Goal: Information Seeking & Learning: Compare options

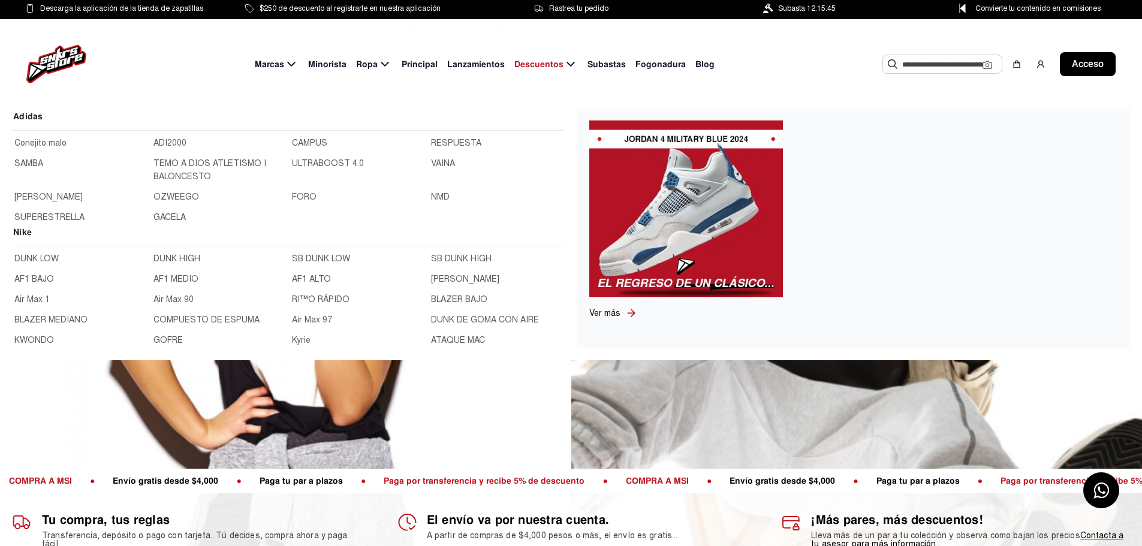
click at [38, 258] on font "DUNK LOW" at bounding box center [36, 259] width 44 height 10
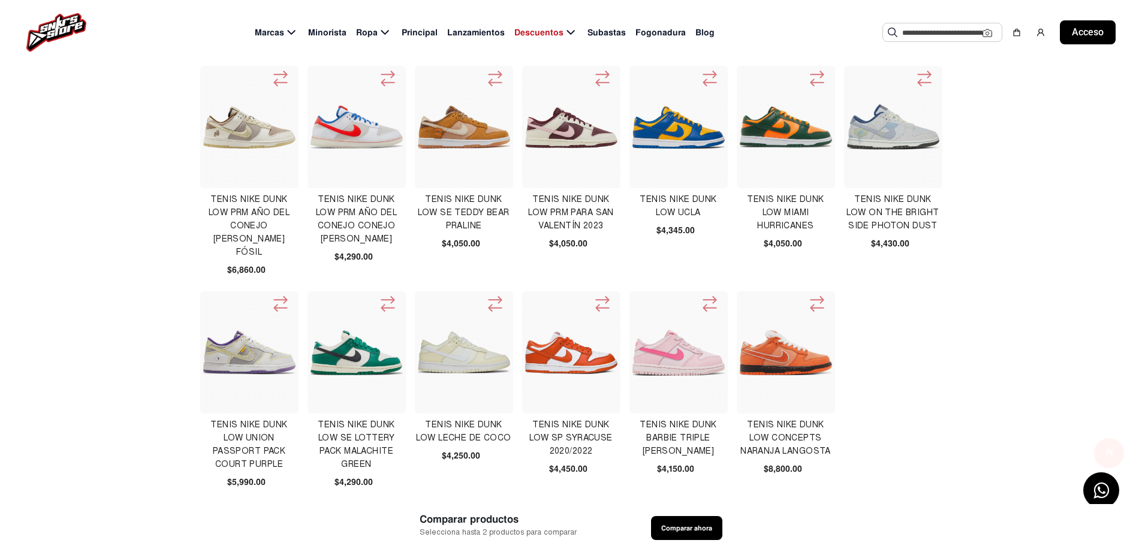
scroll to position [420, 0]
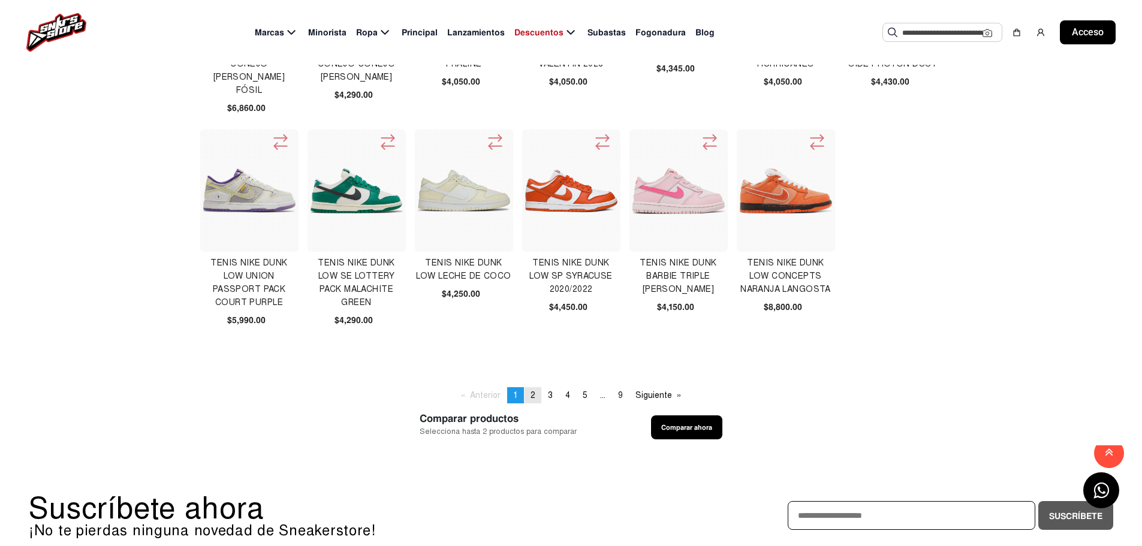
click at [530, 393] on font "2" at bounding box center [532, 395] width 5 height 10
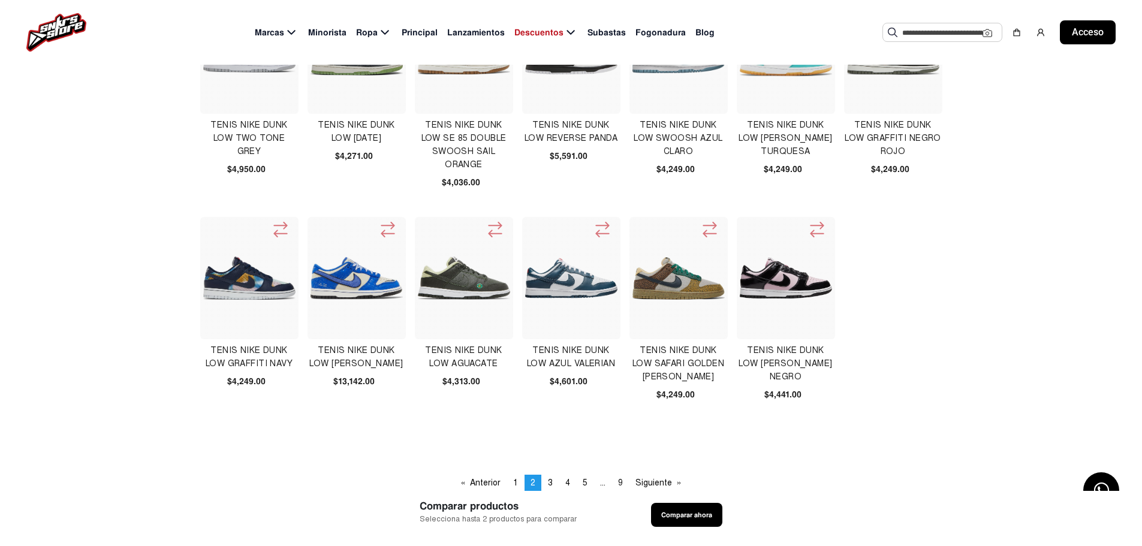
scroll to position [360, 0]
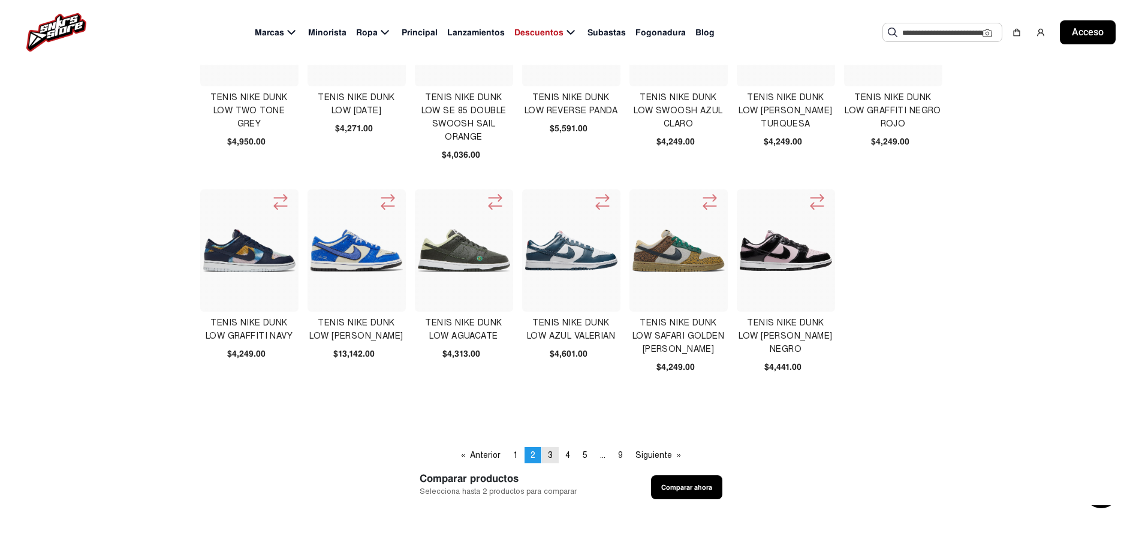
click at [552, 460] on link "página 3" at bounding box center [550, 455] width 17 height 16
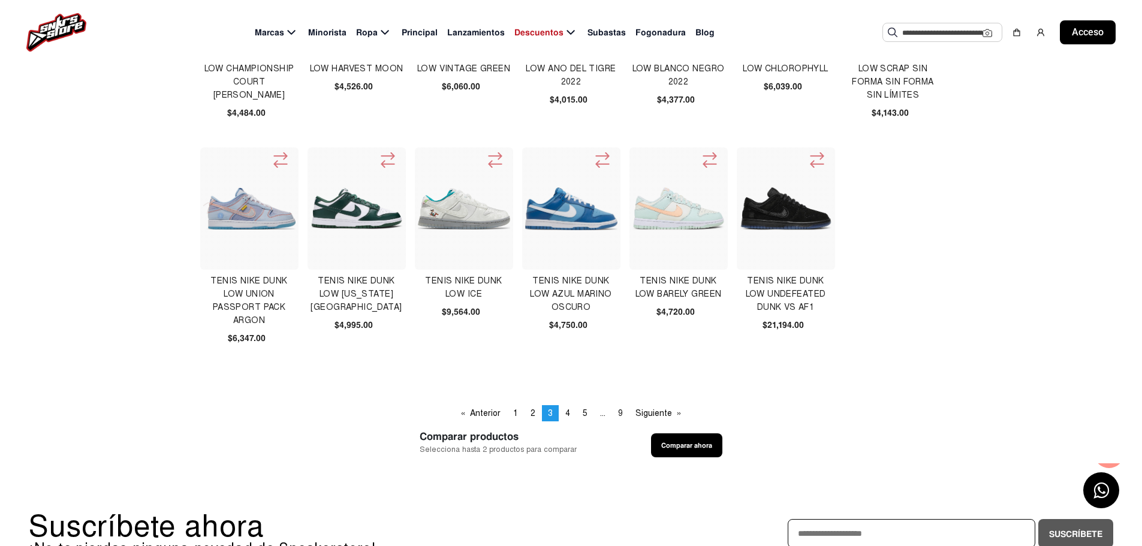
scroll to position [420, 0]
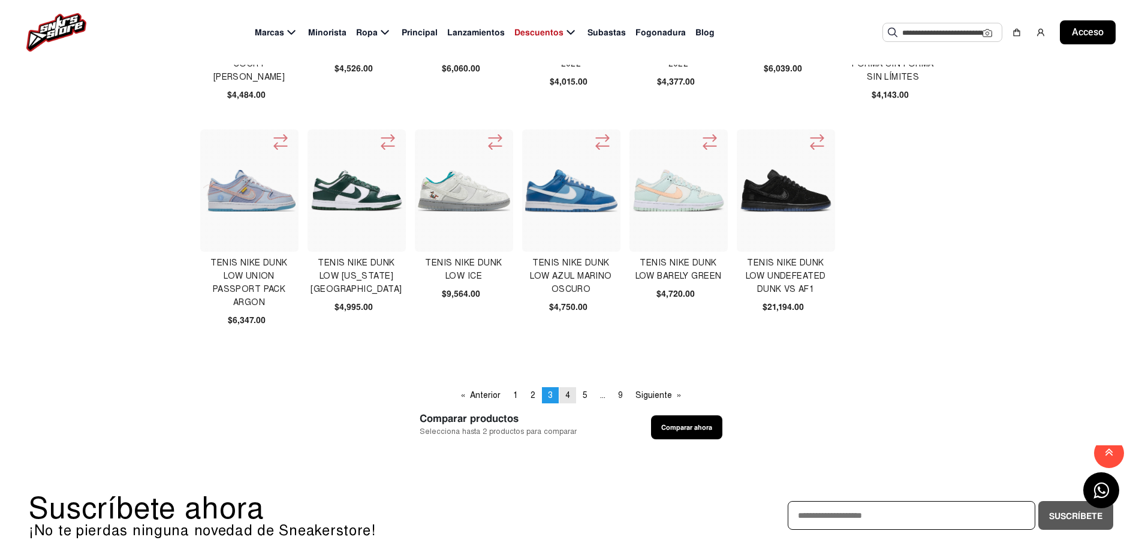
click at [569, 397] on font "4" at bounding box center [567, 395] width 5 height 10
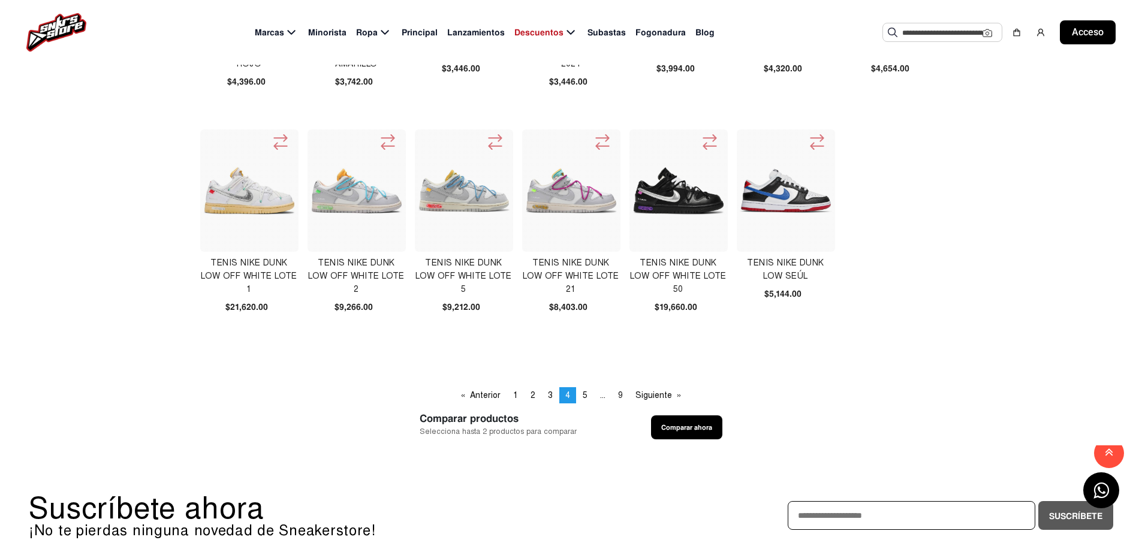
scroll to position [479, 0]
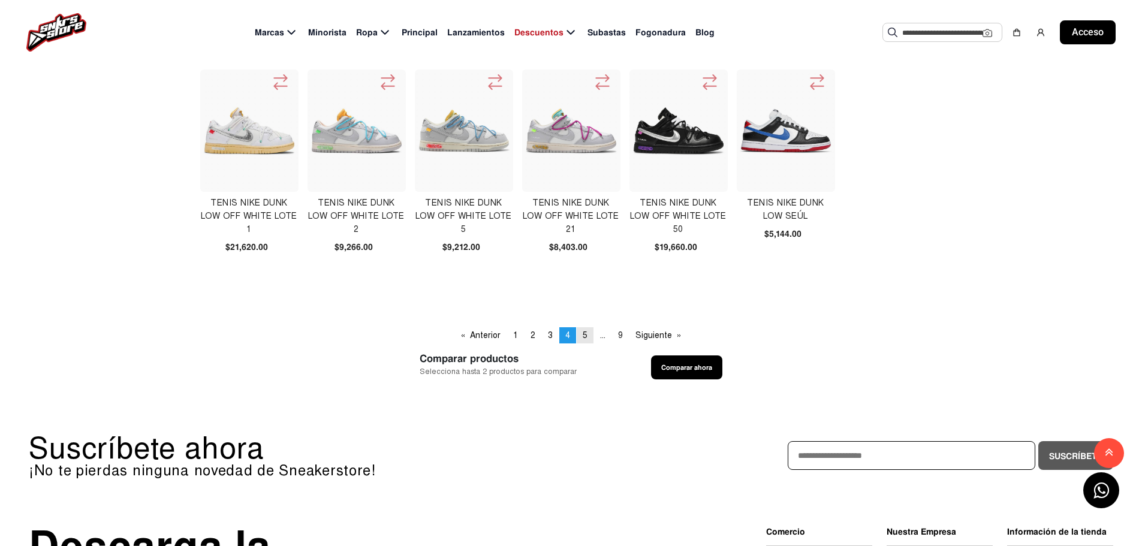
click at [583, 337] on font "5" at bounding box center [585, 335] width 5 height 10
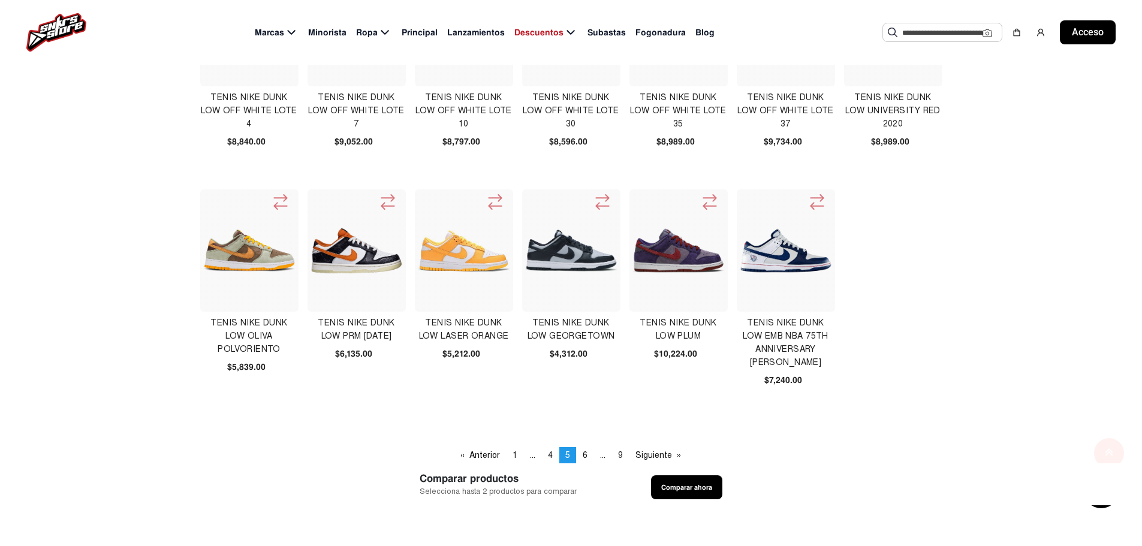
scroll to position [420, 0]
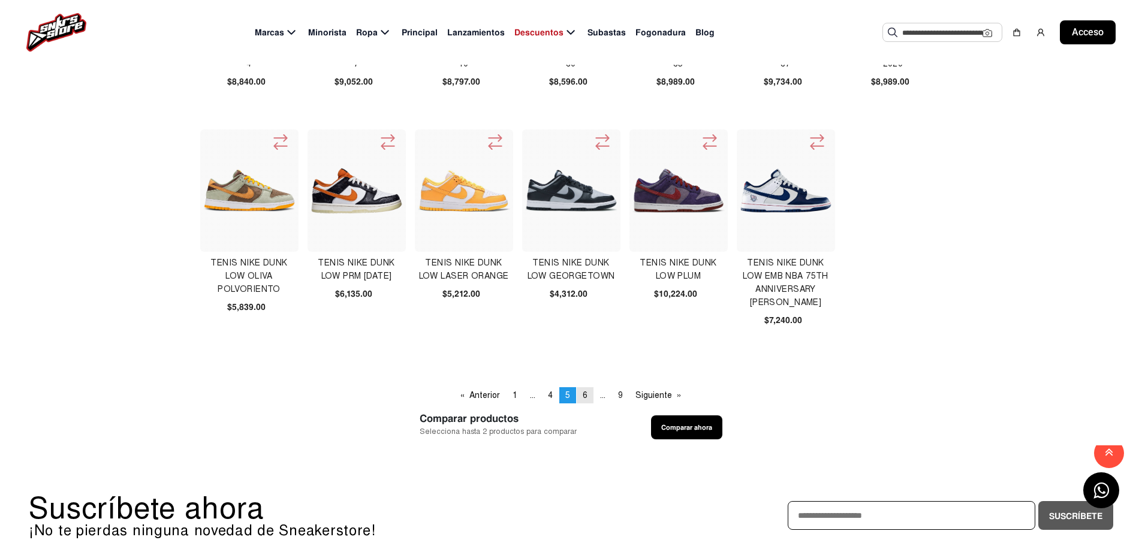
click at [585, 400] on font "6" at bounding box center [585, 395] width 5 height 10
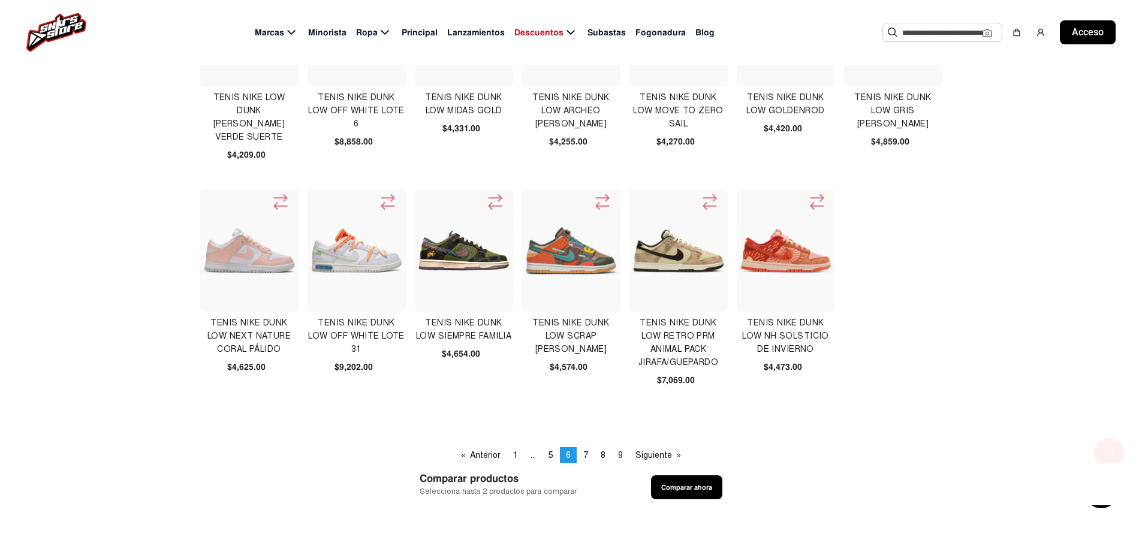
scroll to position [420, 0]
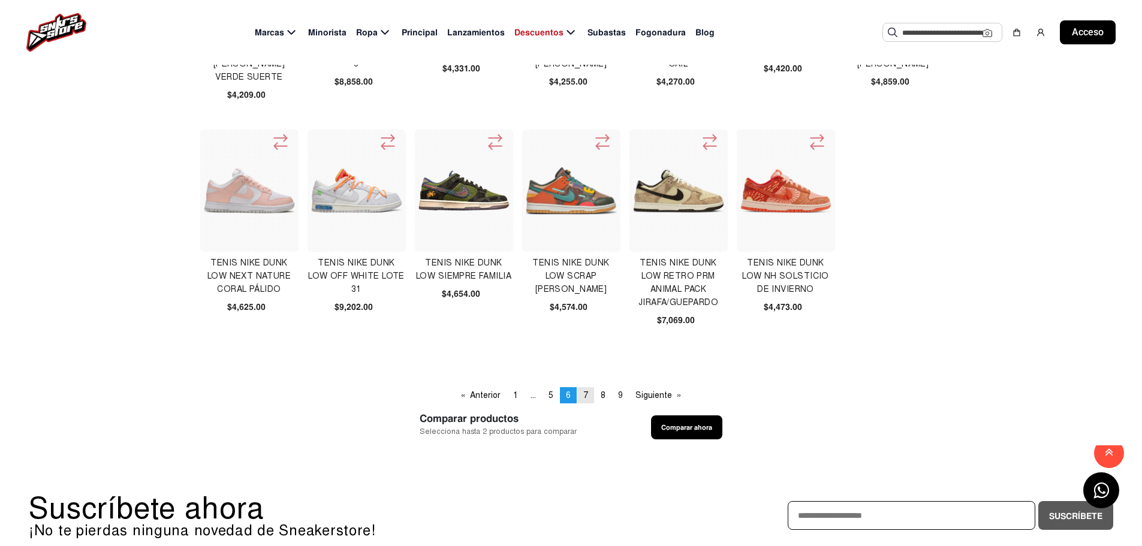
click at [588, 399] on link "página 7" at bounding box center [585, 395] width 17 height 16
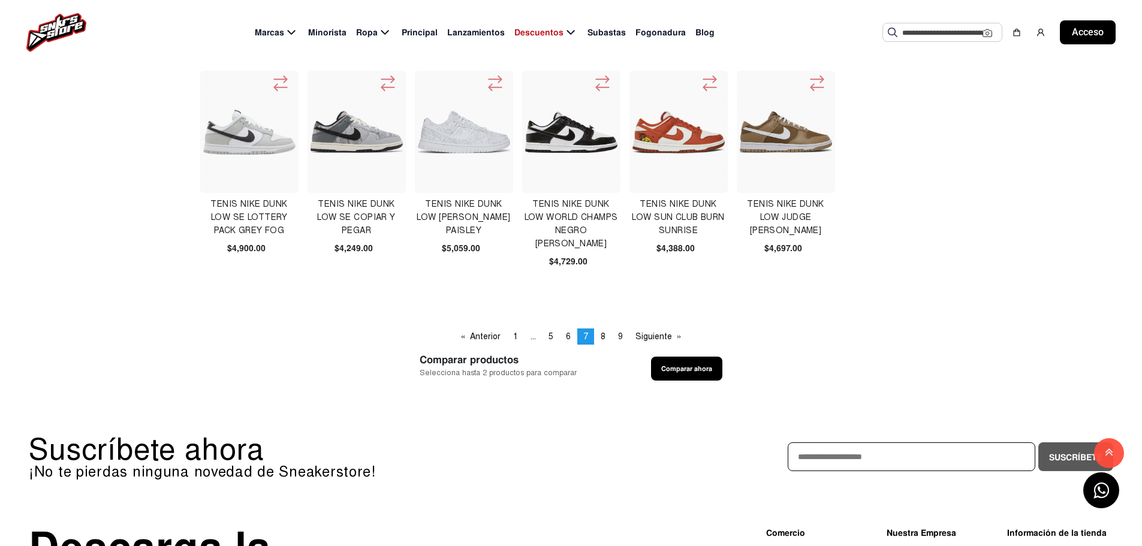
scroll to position [479, 0]
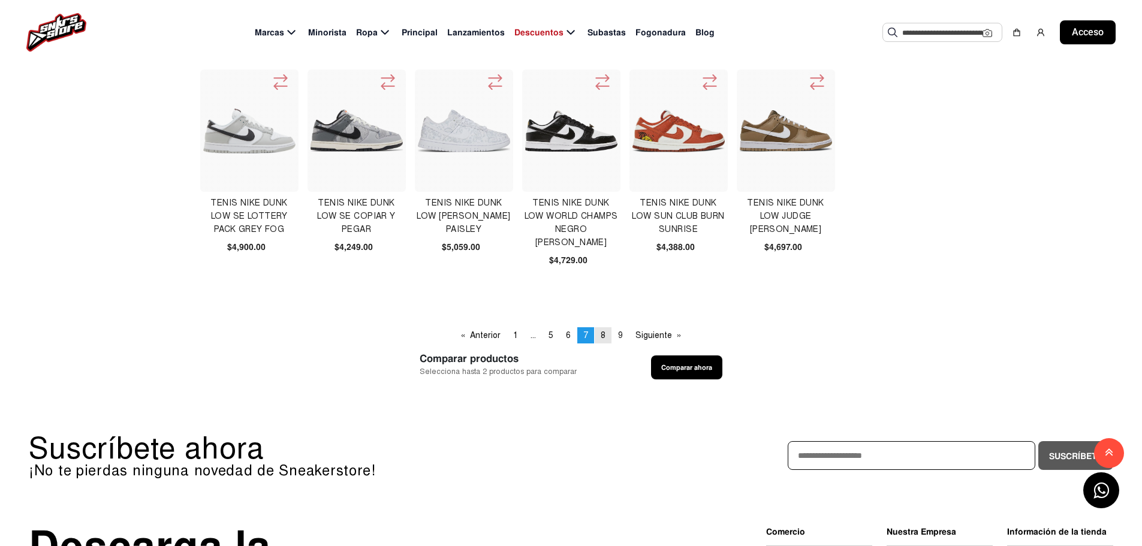
click at [607, 337] on link "página 8" at bounding box center [603, 335] width 17 height 16
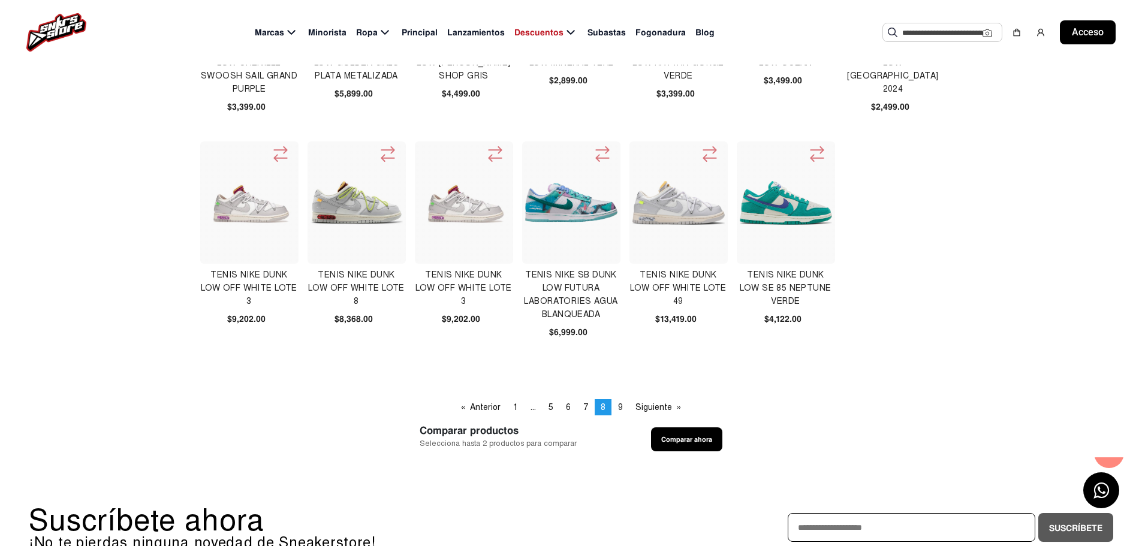
scroll to position [420, 0]
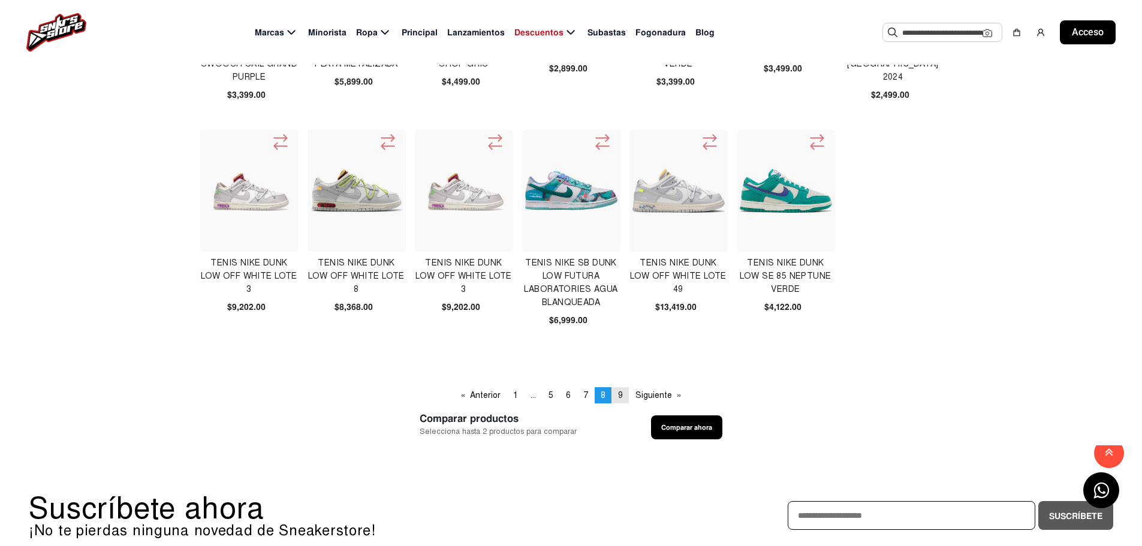
click at [626, 399] on link "página 9" at bounding box center [620, 395] width 17 height 16
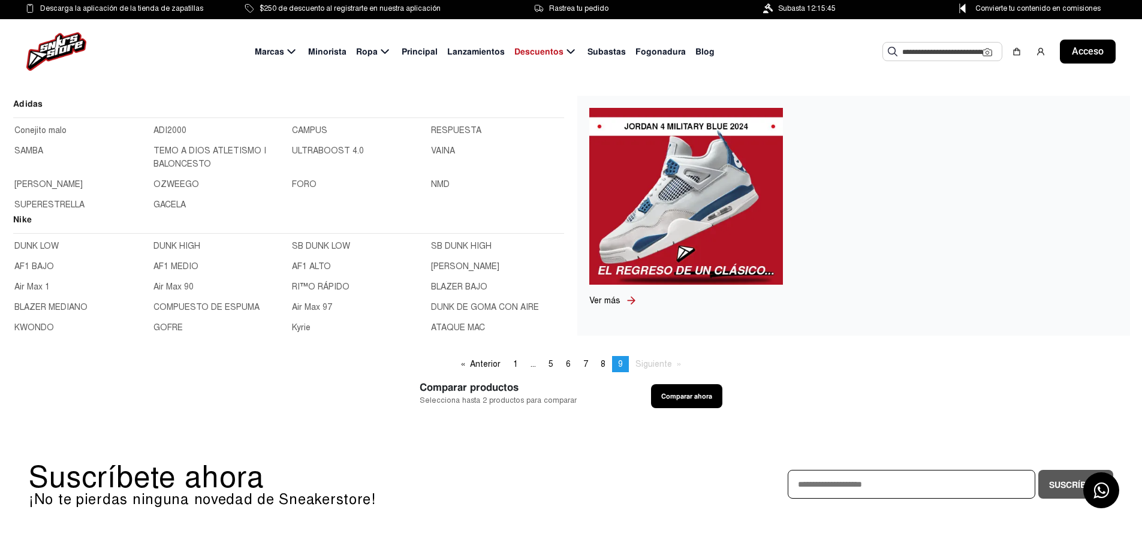
click at [42, 285] on font "Air Max 1" at bounding box center [31, 287] width 35 height 10
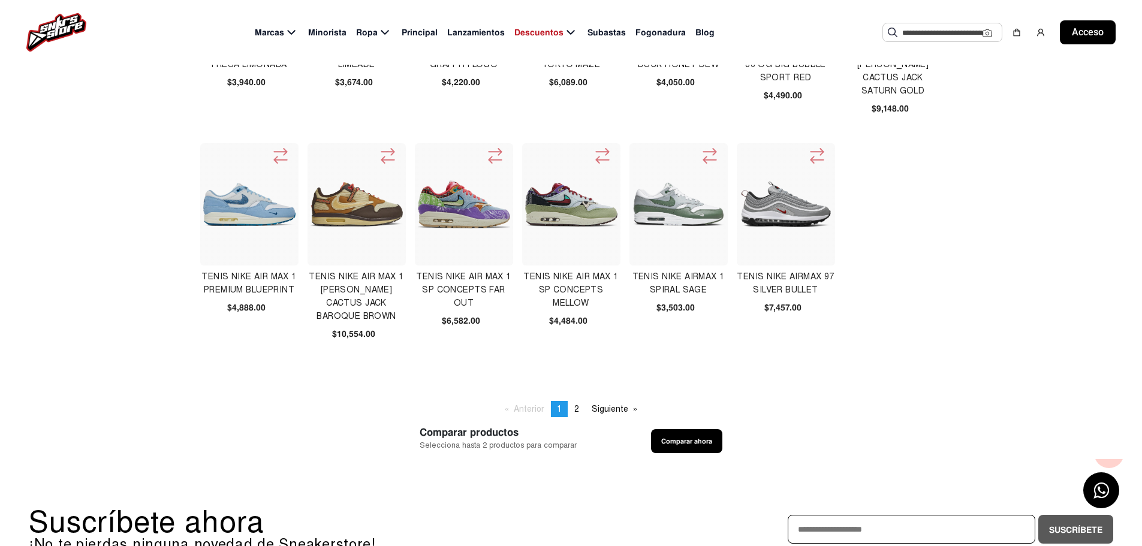
scroll to position [420, 0]
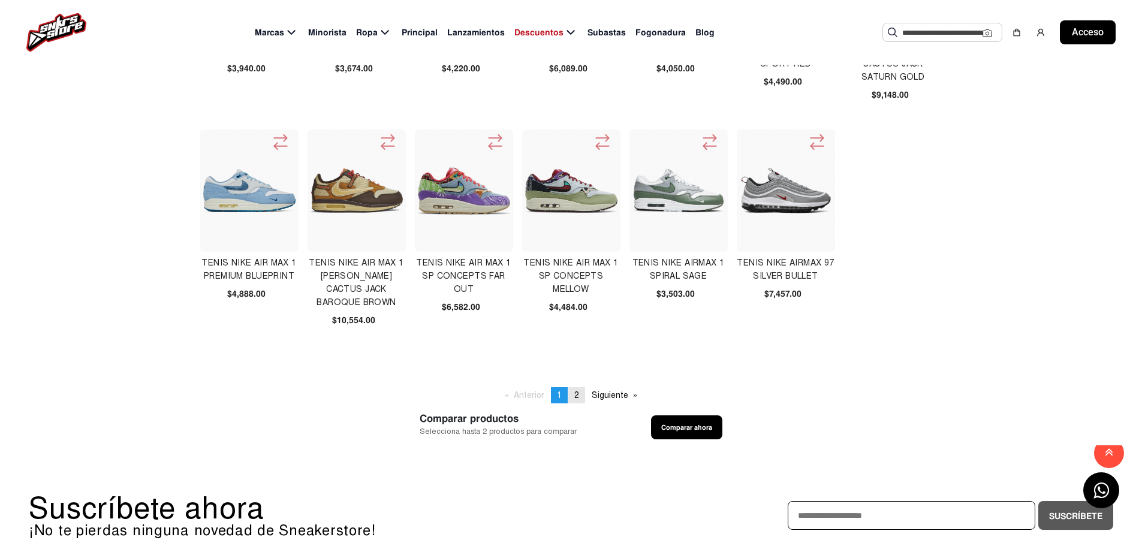
click at [577, 398] on span "2" at bounding box center [576, 395] width 5 height 10
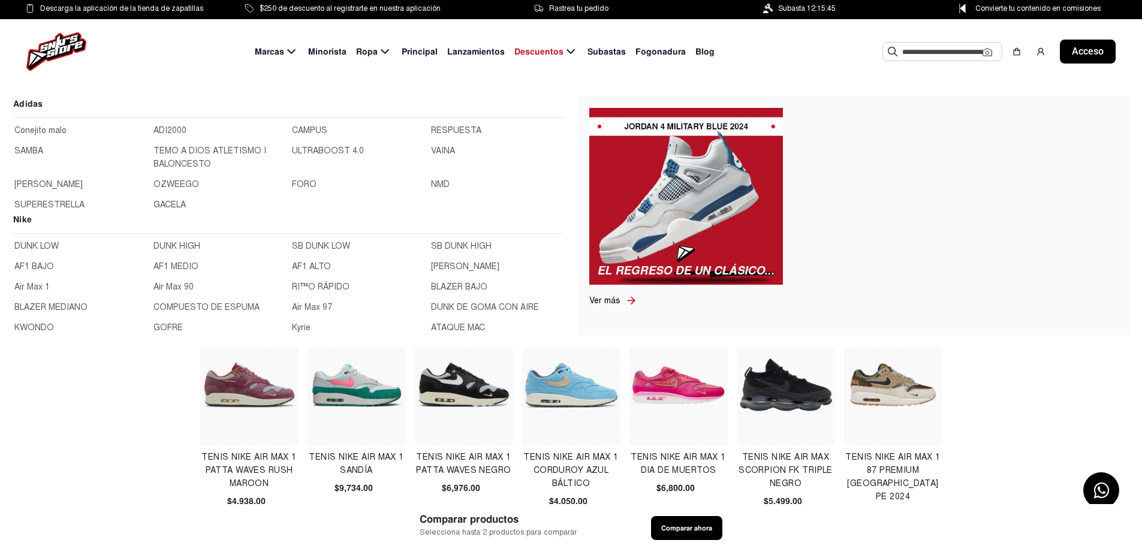
click at [170, 286] on font "Air Max 90" at bounding box center [173, 287] width 40 height 10
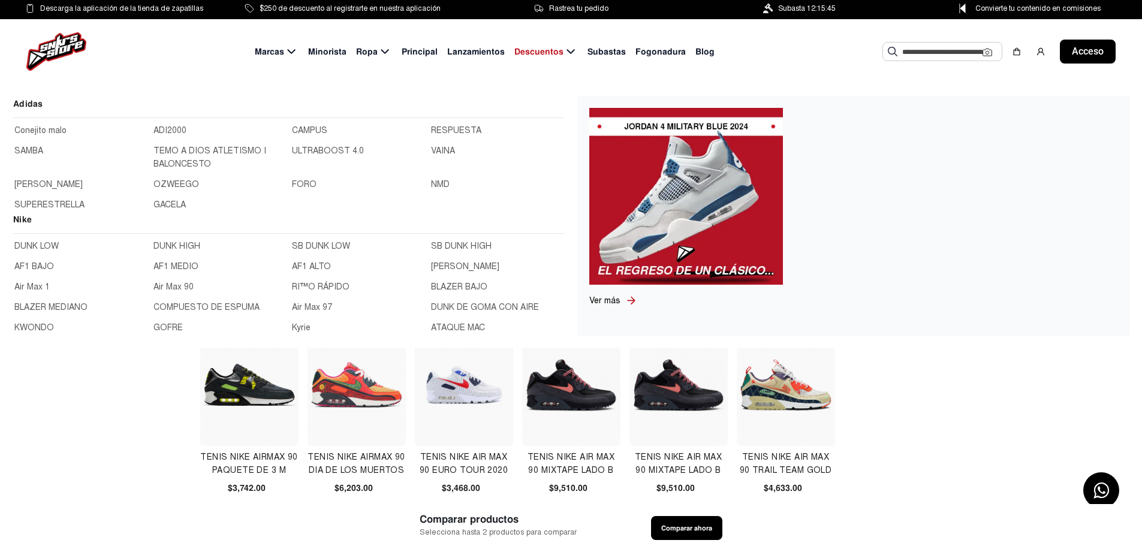
click at [327, 246] on font "SB DUNK LOW" at bounding box center [321, 246] width 58 height 10
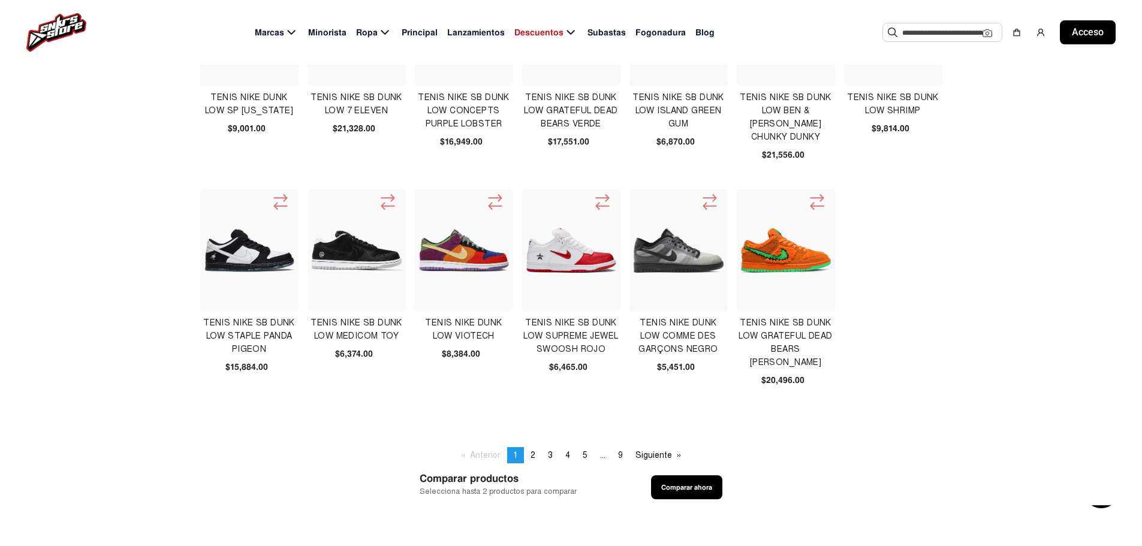
scroll to position [60, 0]
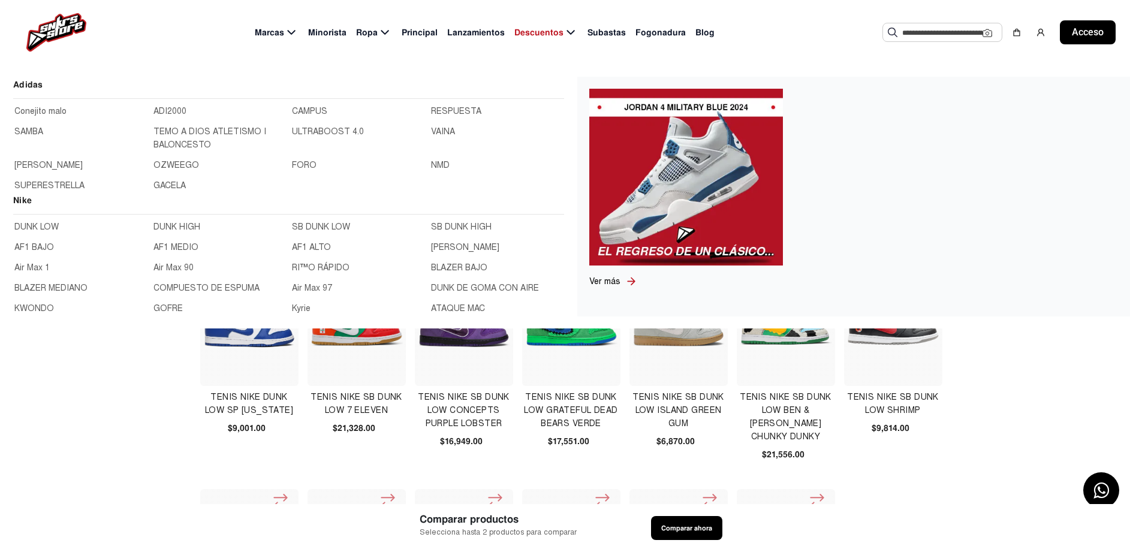
click at [46, 249] on font "AF1 BAJO" at bounding box center [34, 247] width 40 height 10
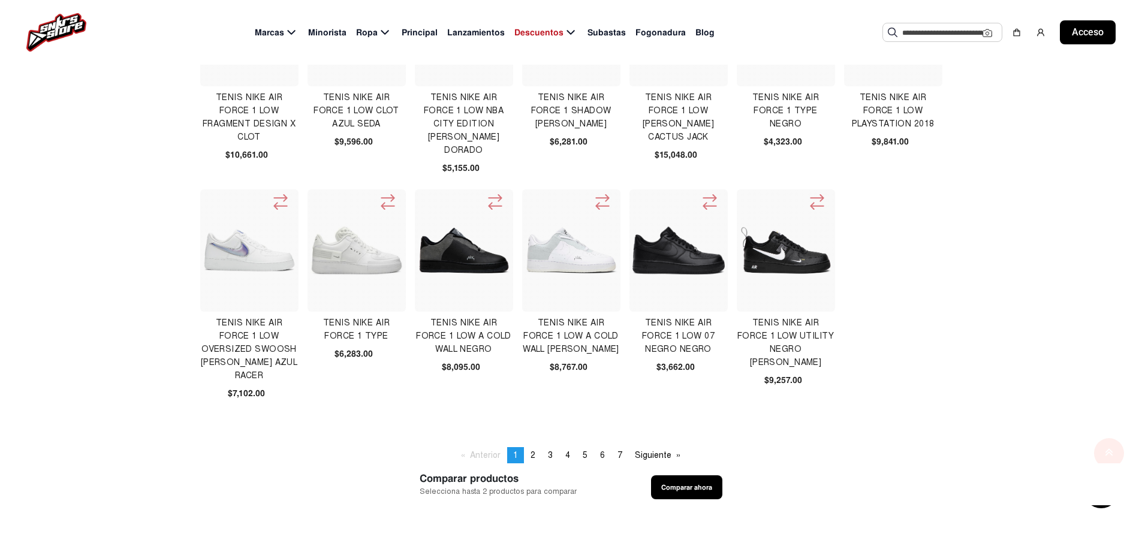
scroll to position [479, 0]
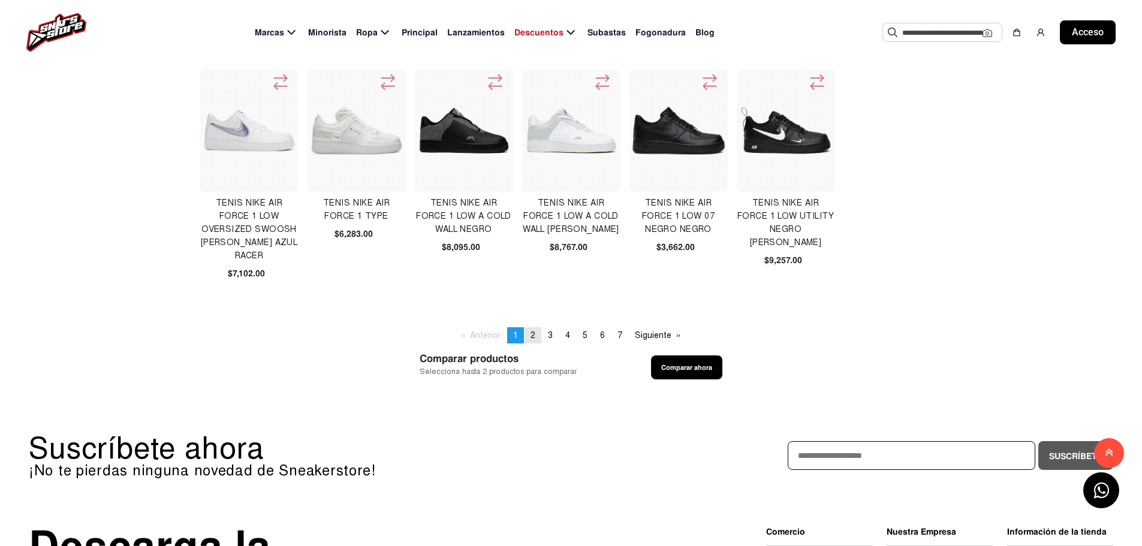
click at [539, 340] on link "page 2" at bounding box center [532, 335] width 17 height 16
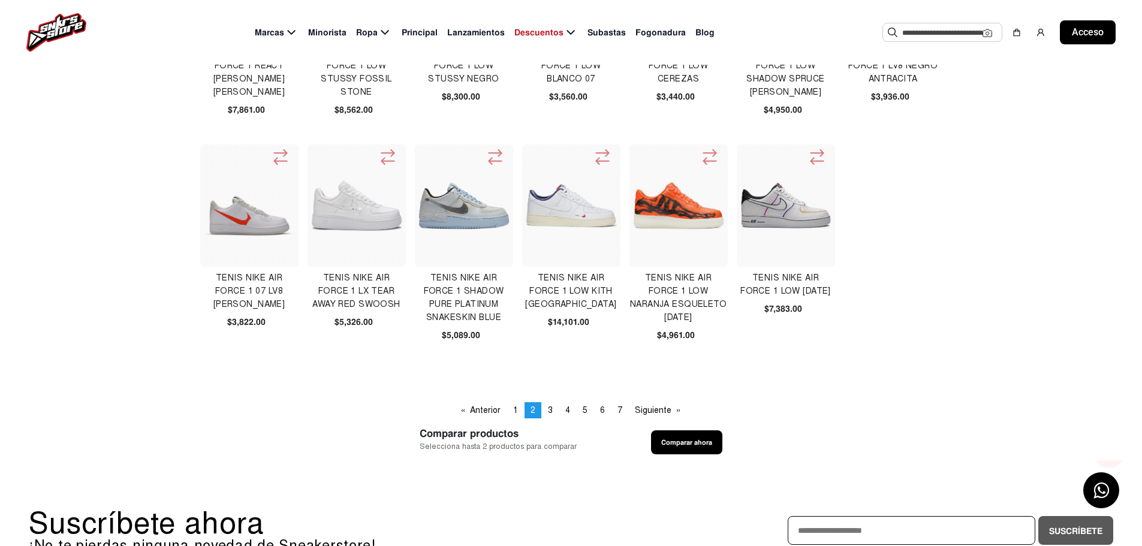
scroll to position [420, 0]
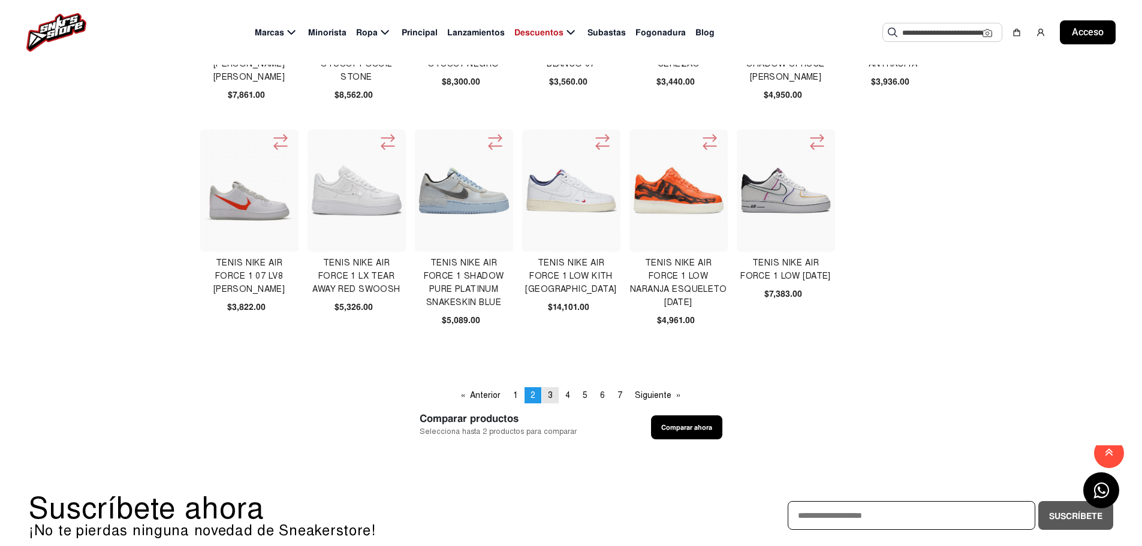
click at [548, 398] on font "3" at bounding box center [550, 395] width 5 height 10
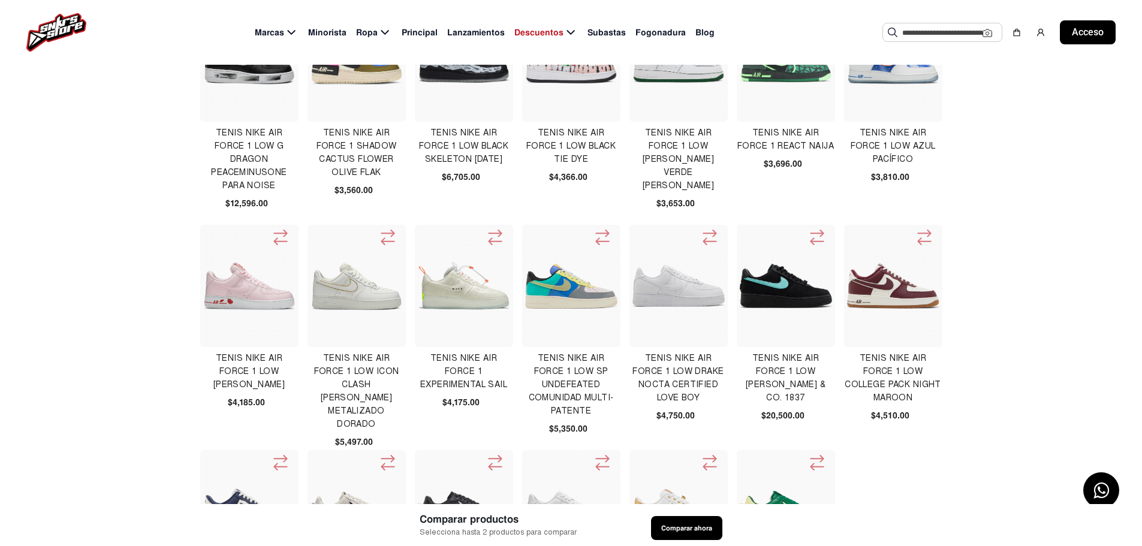
scroll to position [120, 0]
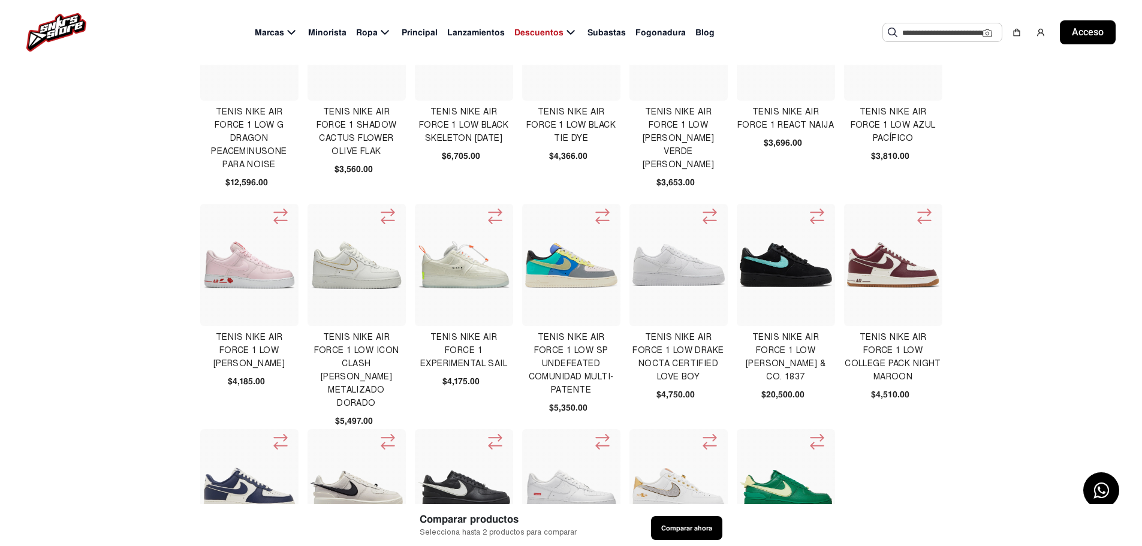
drag, startPoint x: 764, startPoint y: 266, endPoint x: 1016, endPoint y: 352, distance: 266.3
click at [1028, 352] on app-submarcas "Tenis Nike Air Force 1 Low G Dragon Peaceminusone Para Noise $12,596.00 Tenis N…" at bounding box center [571, 361] width 1142 height 767
drag, startPoint x: 780, startPoint y: 335, endPoint x: 769, endPoint y: 352, distance: 20.8
drag, startPoint x: 769, startPoint y: 352, endPoint x: 756, endPoint y: 270, distance: 83.1
drag, startPoint x: 756, startPoint y: 270, endPoint x: 1031, endPoint y: 316, distance: 278.9
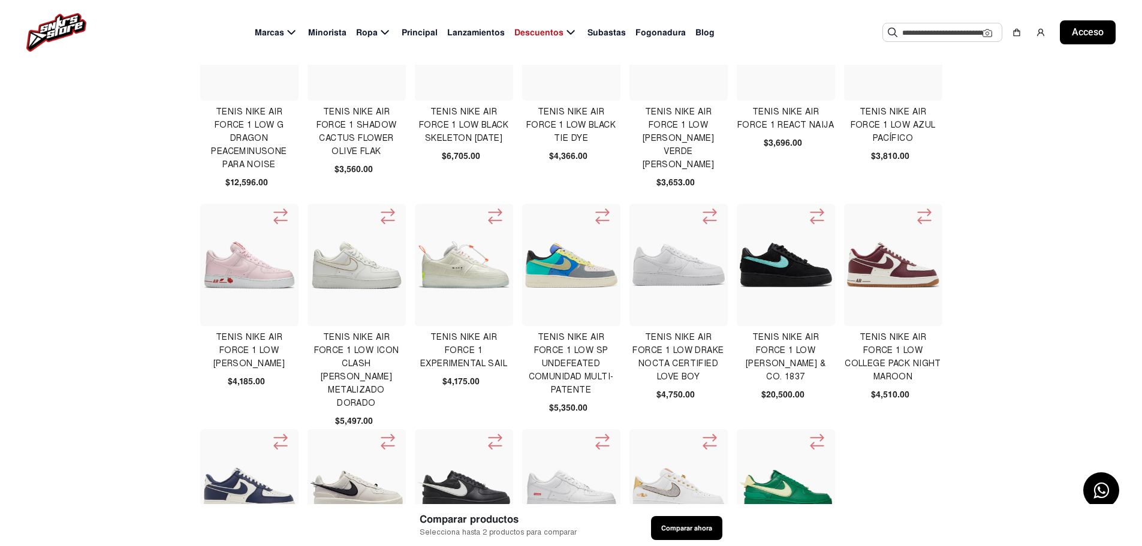
click at [1031, 317] on app-submarcas "Tenis Nike Air Force 1 Low G Dragon Peaceminusone Para Noise $12,596.00 Tenis N…" at bounding box center [571, 361] width 1142 height 767
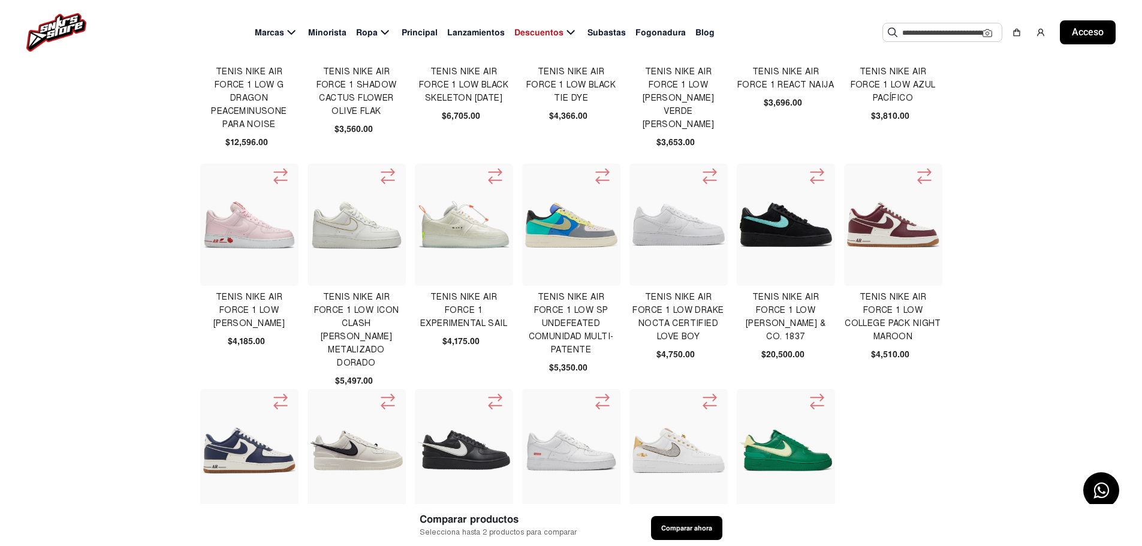
scroll to position [180, 0]
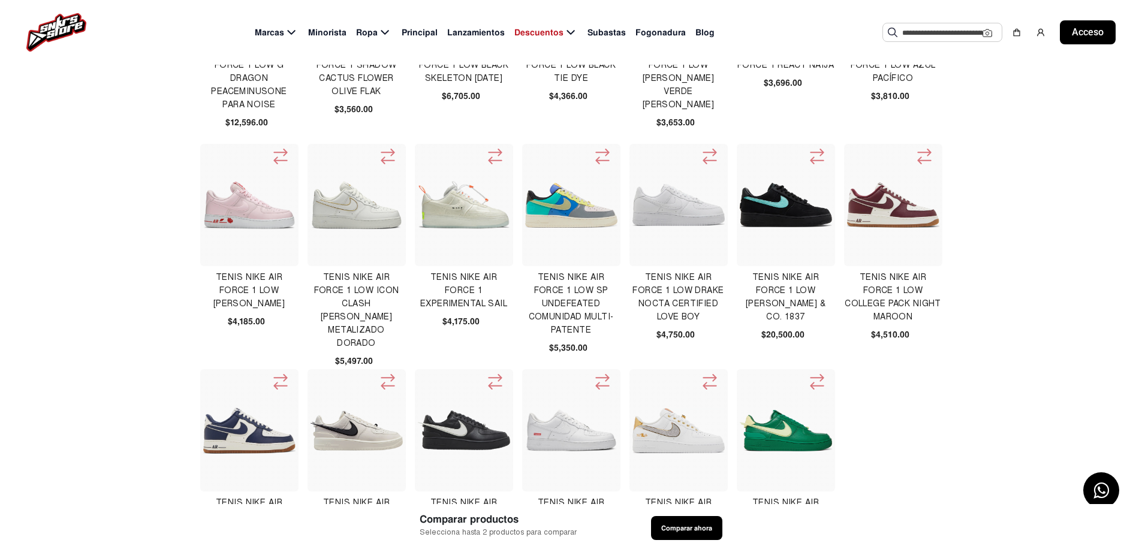
click at [764, 219] on img at bounding box center [786, 205] width 92 height 44
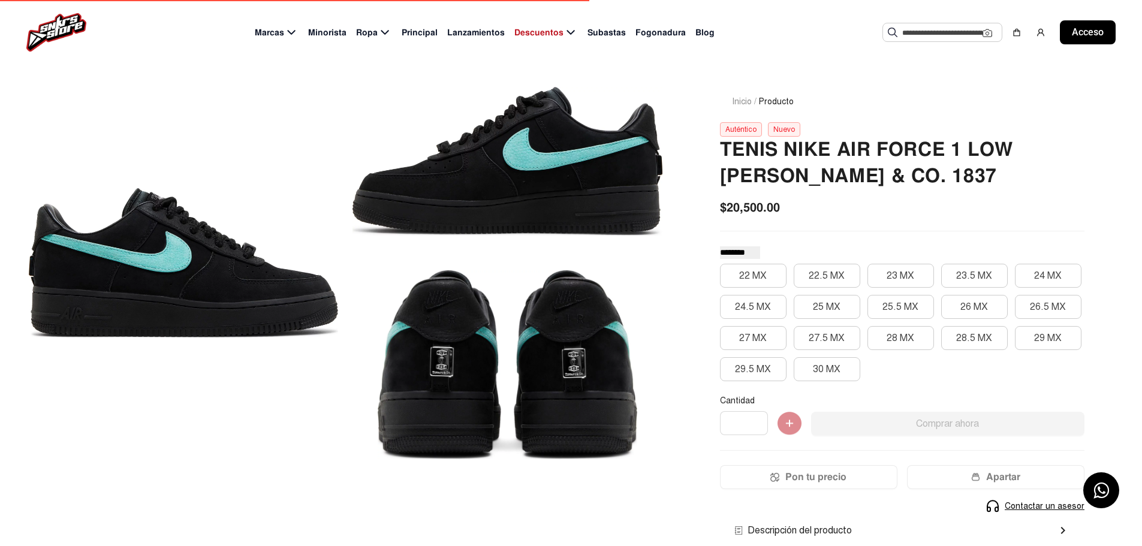
scroll to position [60, 0]
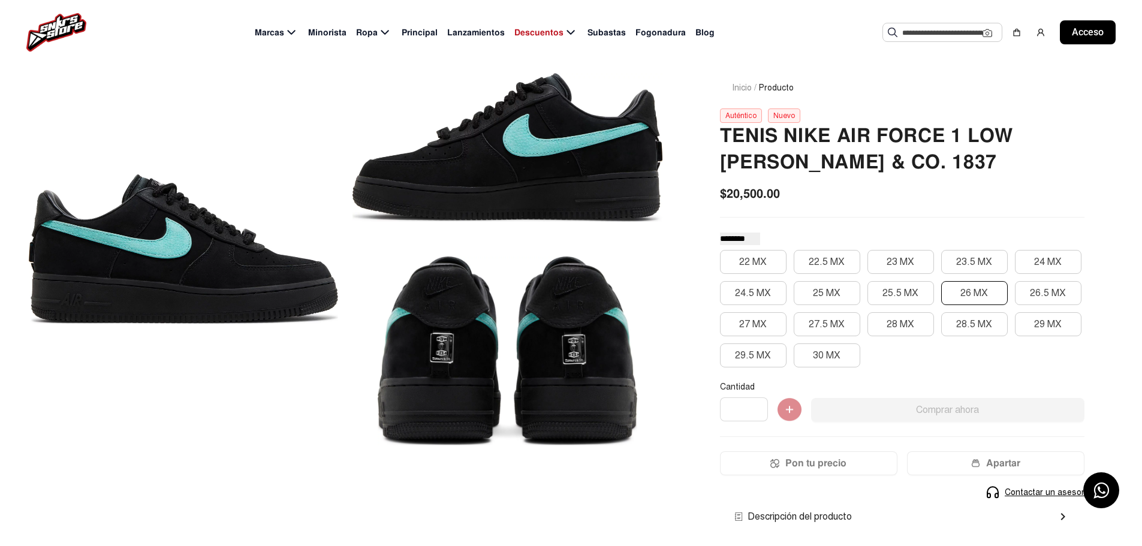
click at [974, 294] on font "26 MX" at bounding box center [974, 293] width 28 height 12
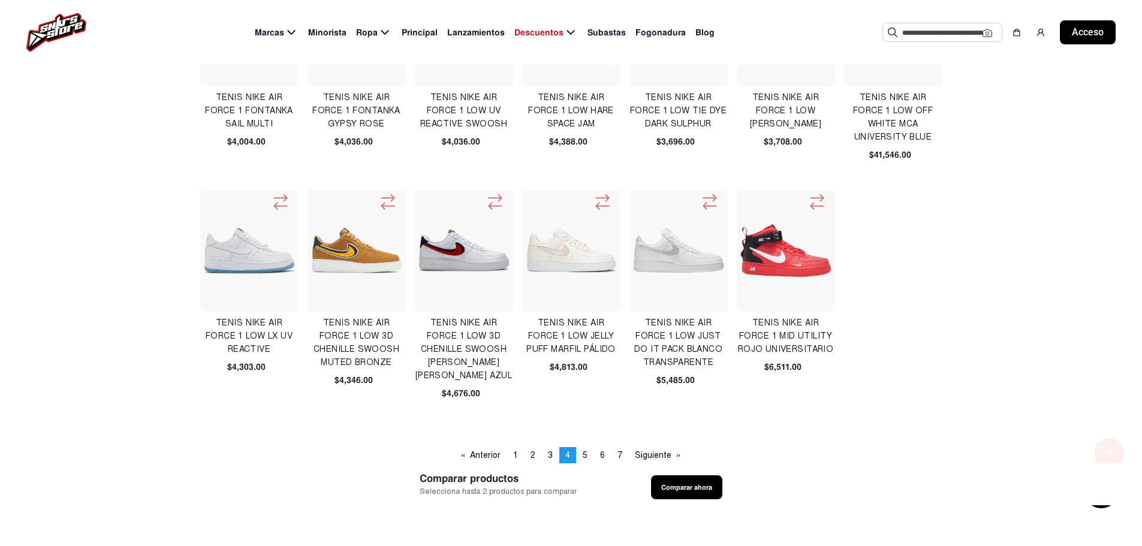
scroll to position [420, 0]
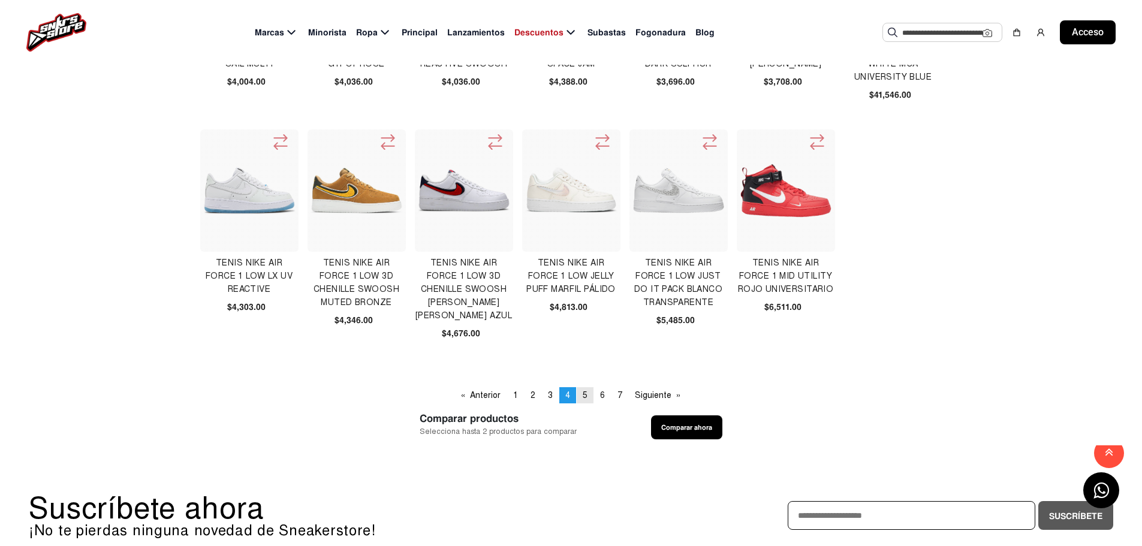
click at [592, 397] on link "página 5" at bounding box center [585, 395] width 17 height 16
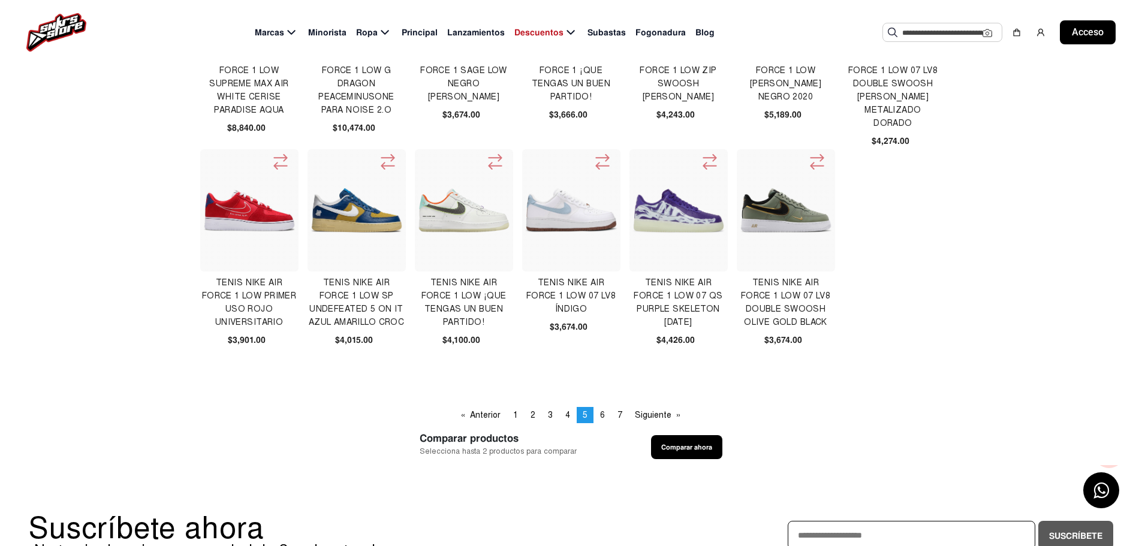
scroll to position [420, 0]
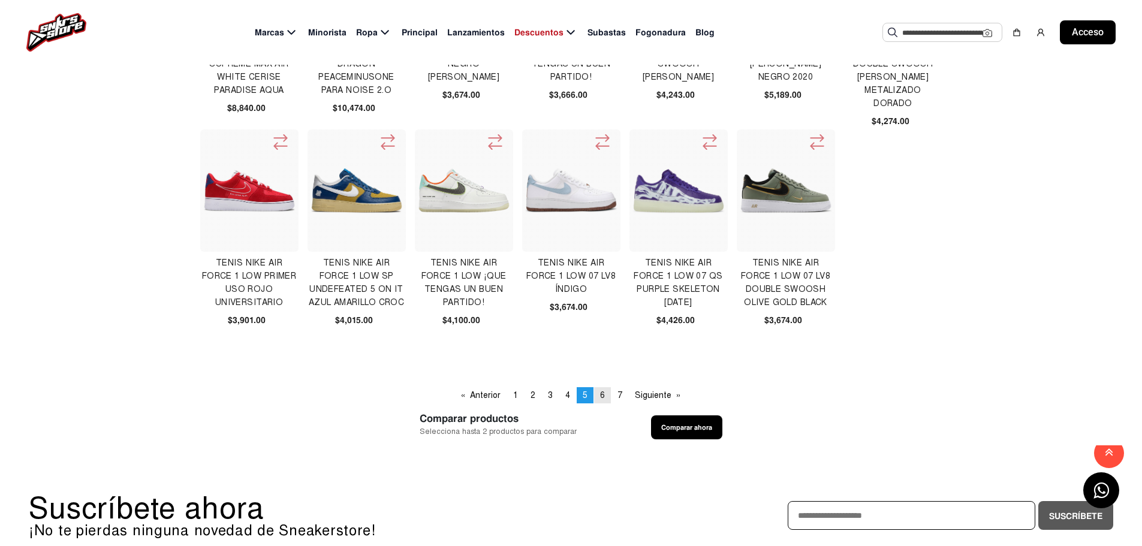
click at [610, 394] on link "página 6" at bounding box center [602, 395] width 17 height 16
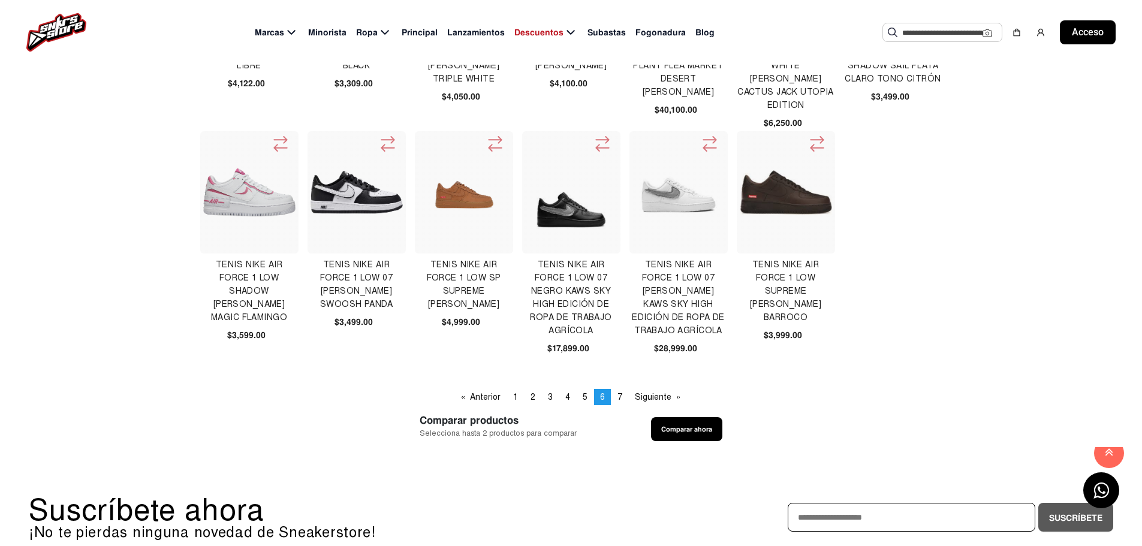
scroll to position [420, 0]
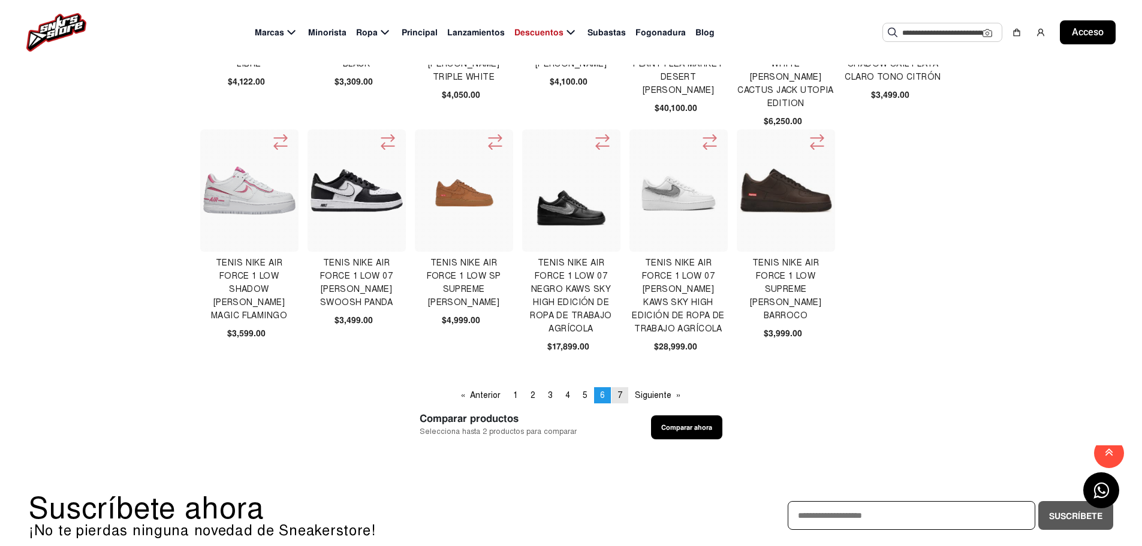
click at [623, 396] on link "página 7" at bounding box center [619, 395] width 17 height 16
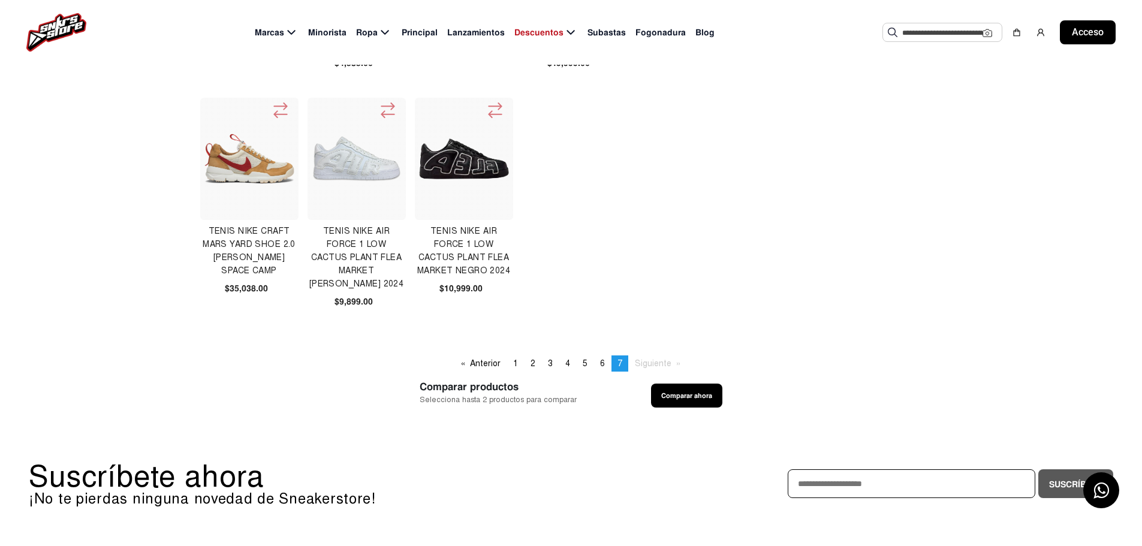
scroll to position [300, 0]
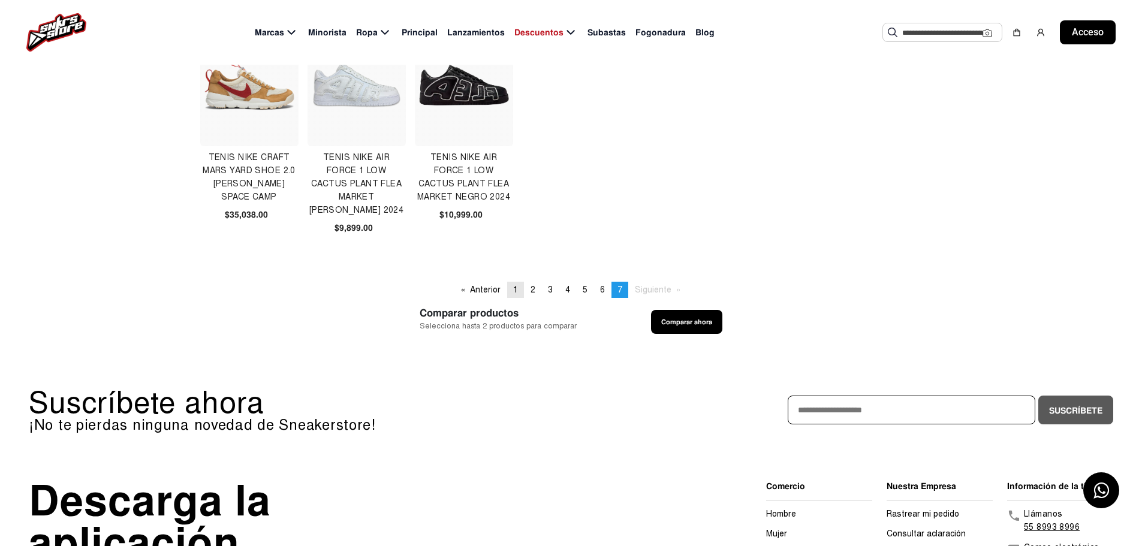
click at [513, 295] on link "página 1" at bounding box center [515, 290] width 17 height 16
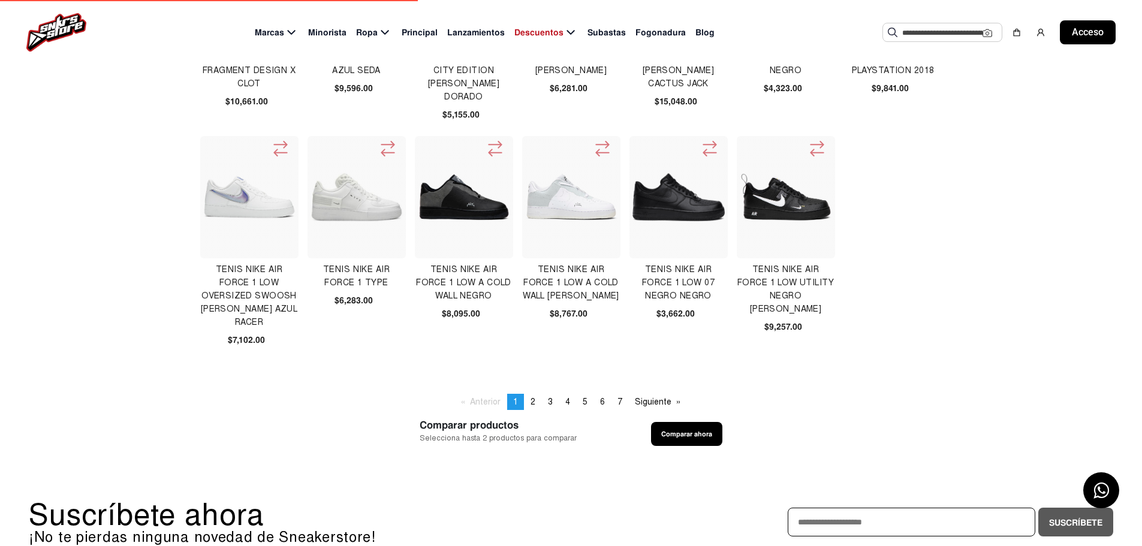
scroll to position [420, 0]
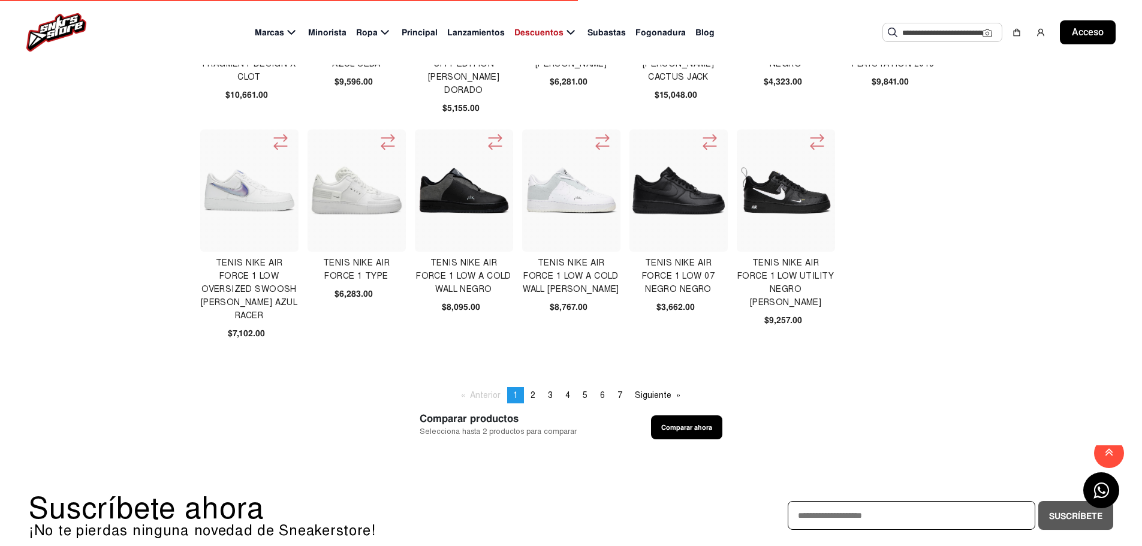
click at [798, 212] on img at bounding box center [786, 190] width 92 height 92
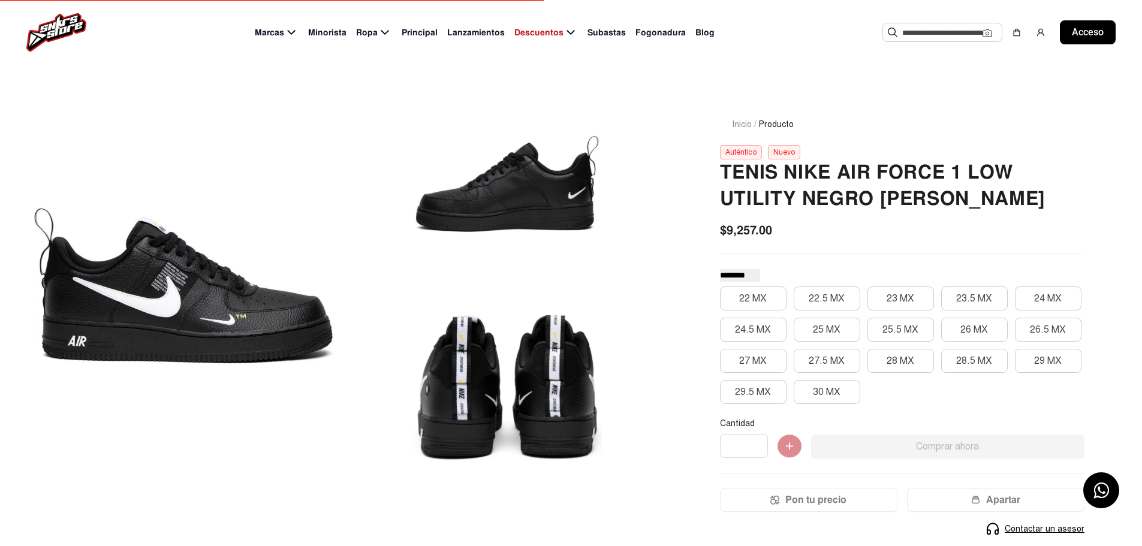
scroll to position [60, 0]
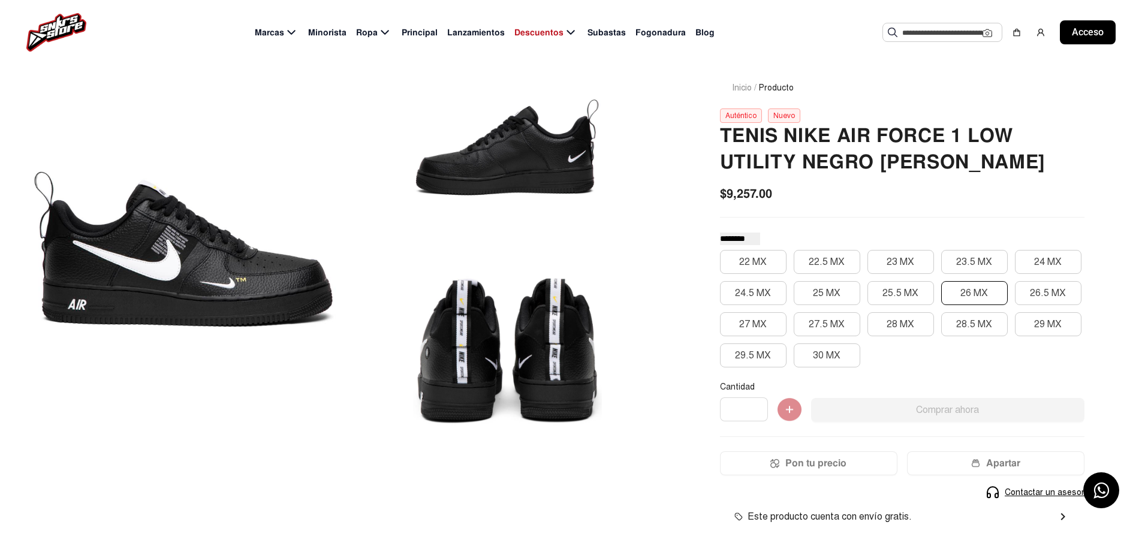
click at [974, 292] on font "26 MX" at bounding box center [974, 293] width 28 height 12
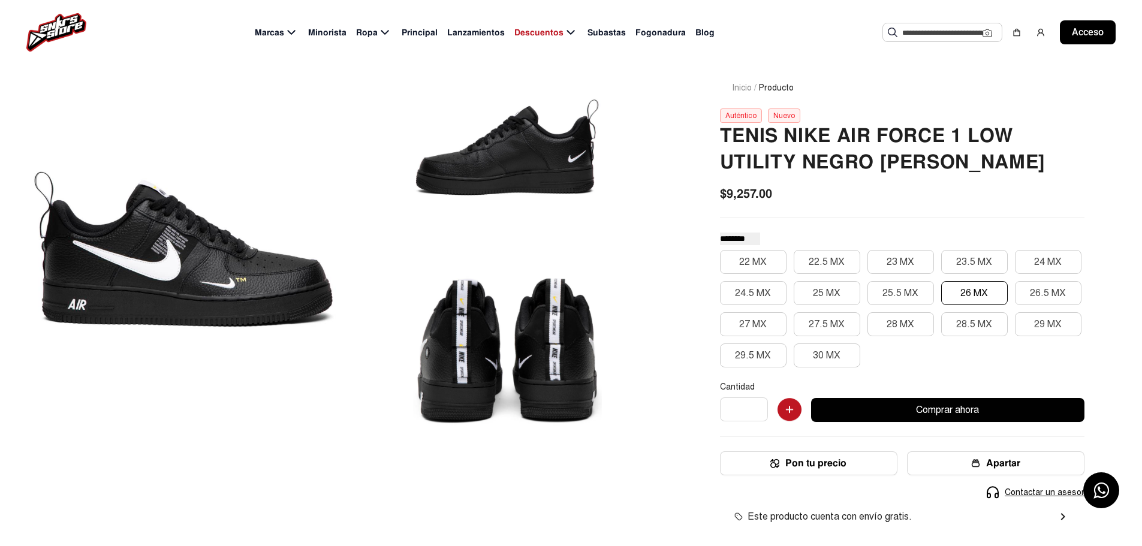
drag, startPoint x: 433, startPoint y: 282, endPoint x: 275, endPoint y: 285, distance: 157.7
click at [279, 285] on div at bounding box center [346, 256] width 634 height 407
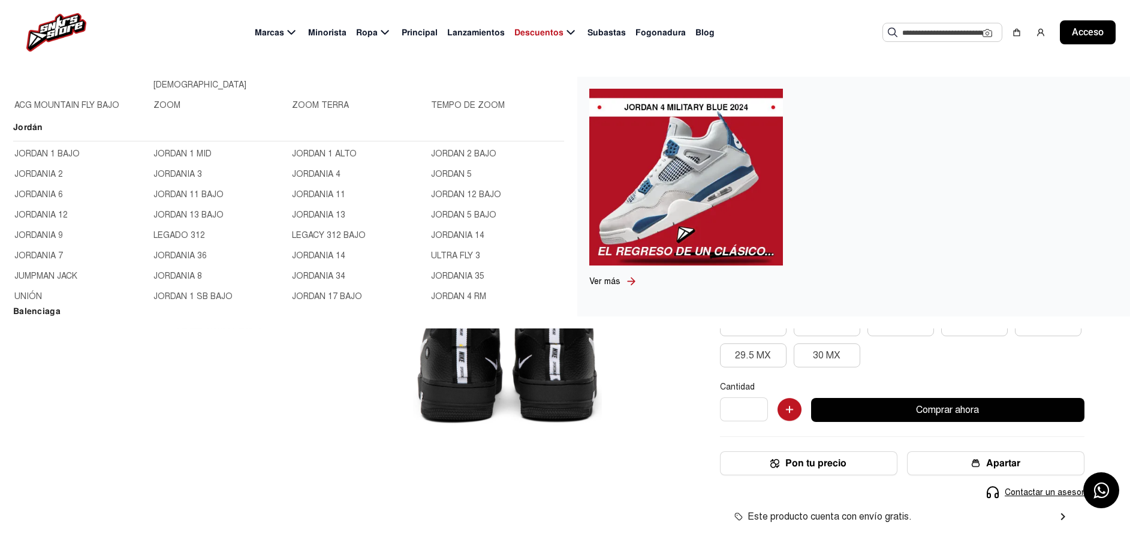
scroll to position [360, 0]
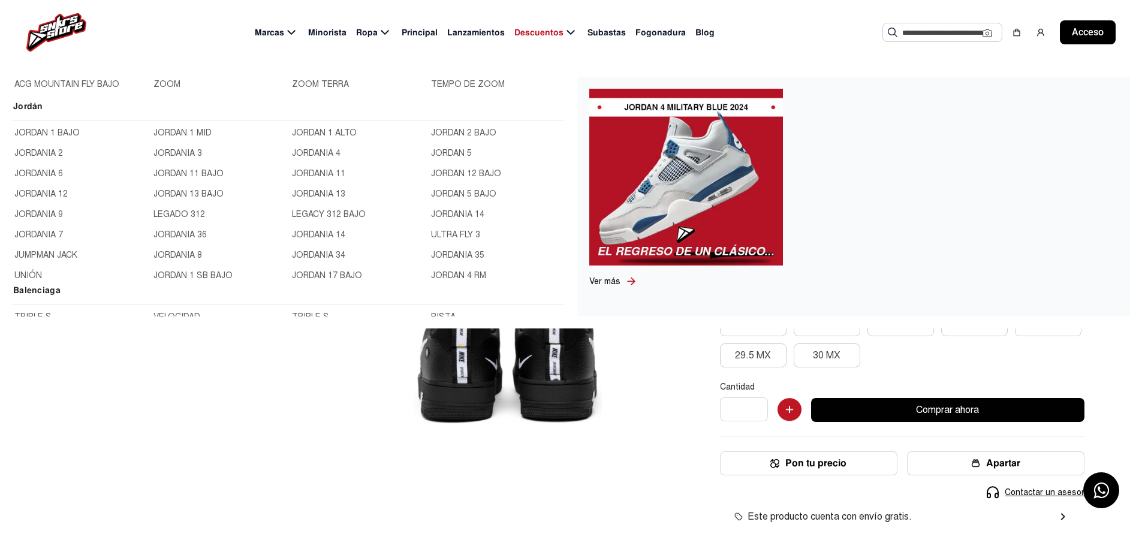
click at [67, 130] on font "JORDAN 1 BAJO" at bounding box center [46, 133] width 65 height 10
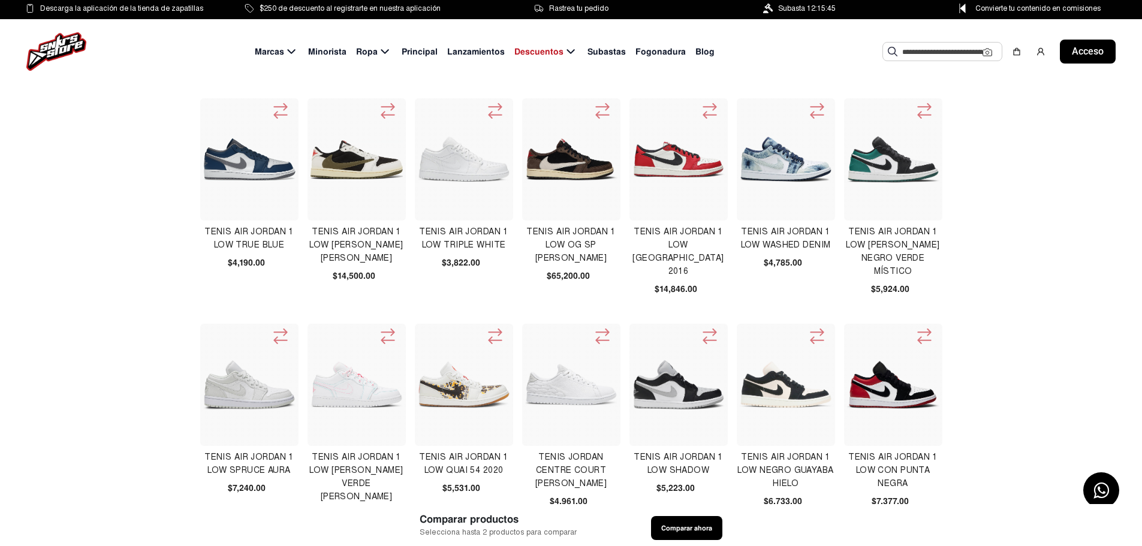
click at [354, 177] on img at bounding box center [356, 159] width 92 height 39
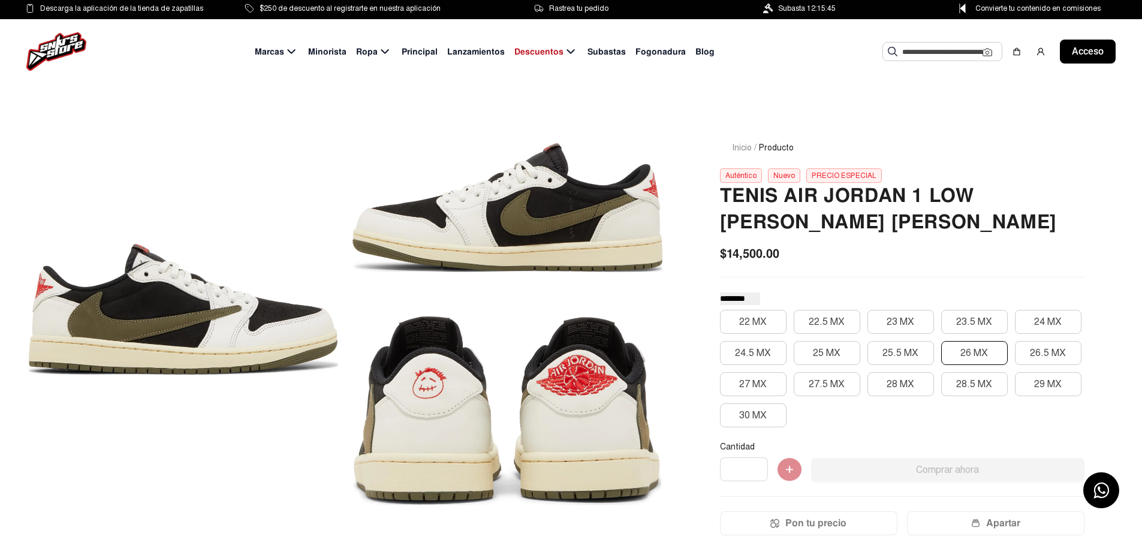
click at [968, 355] on font "26 MX" at bounding box center [974, 353] width 28 height 12
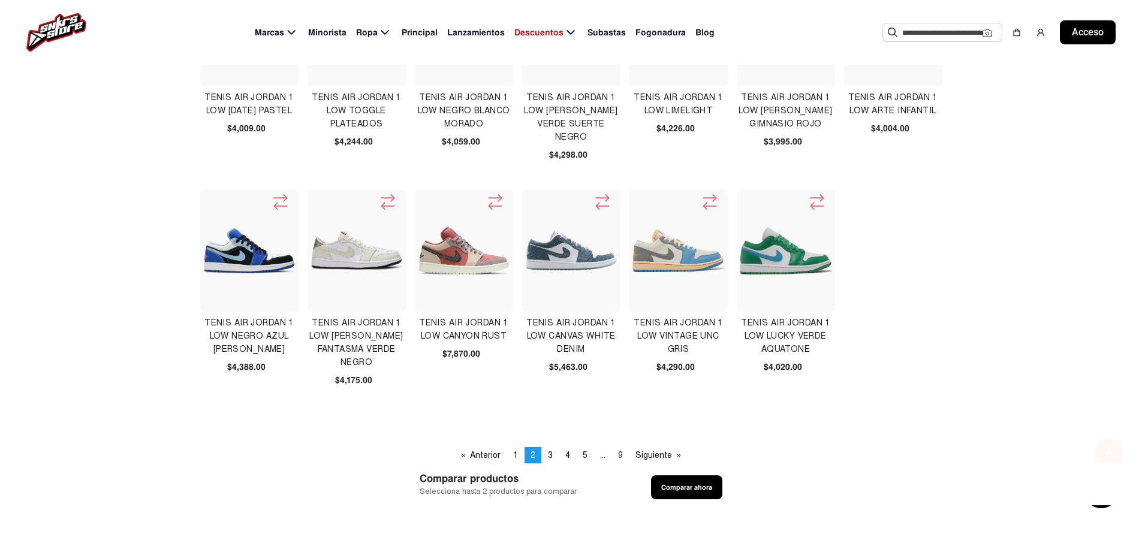
scroll to position [420, 0]
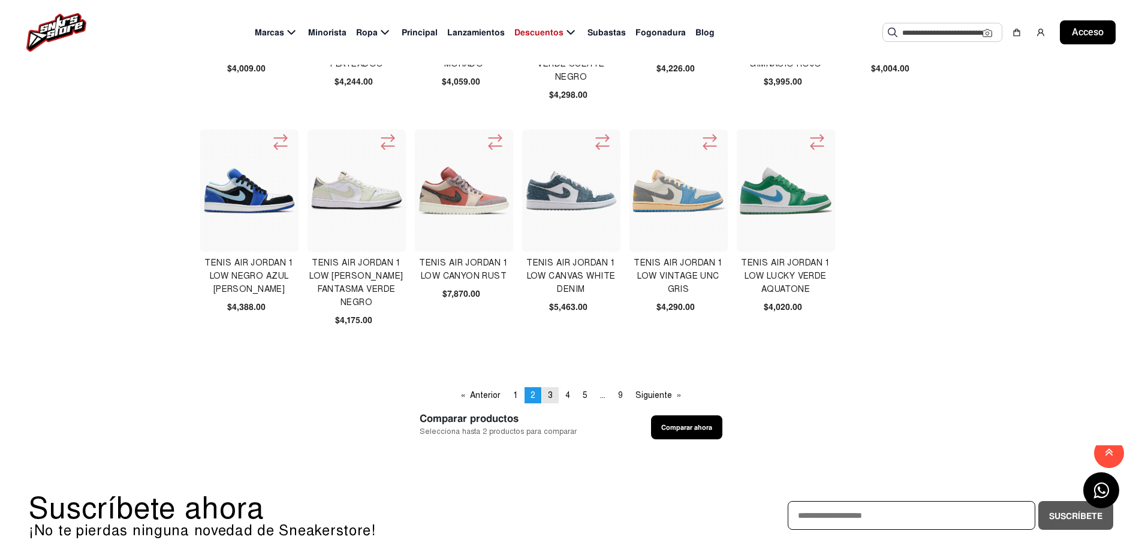
click at [546, 394] on link "página 3" at bounding box center [550, 395] width 17 height 16
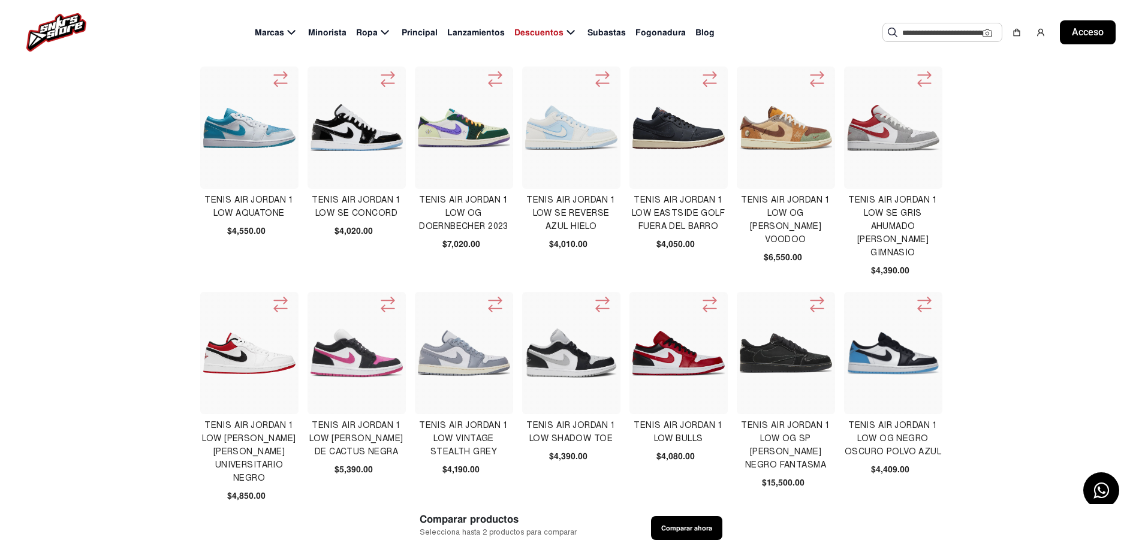
scroll to position [60, 0]
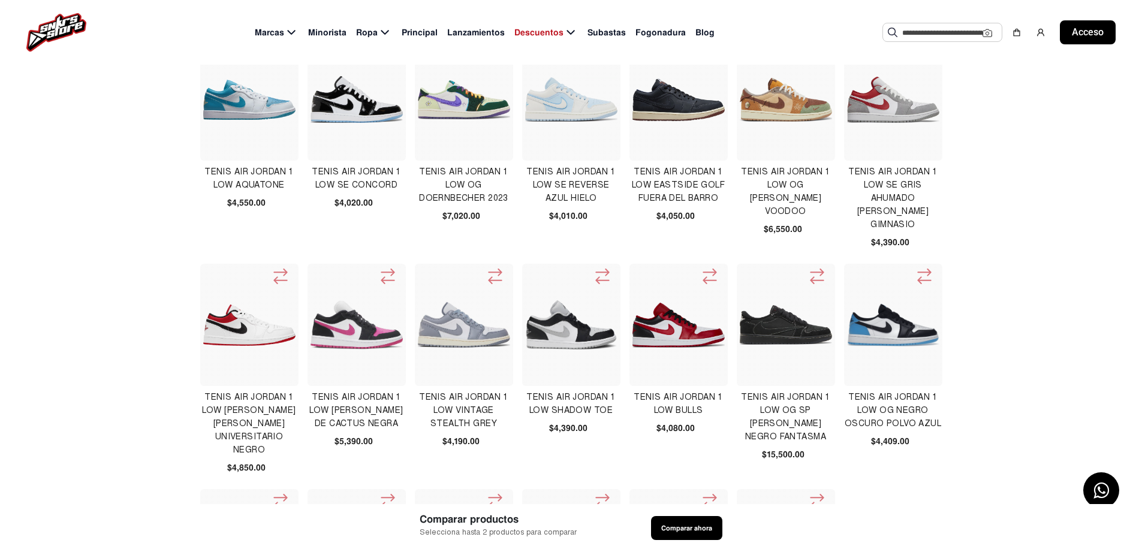
click at [696, 122] on div at bounding box center [678, 99] width 98 height 122
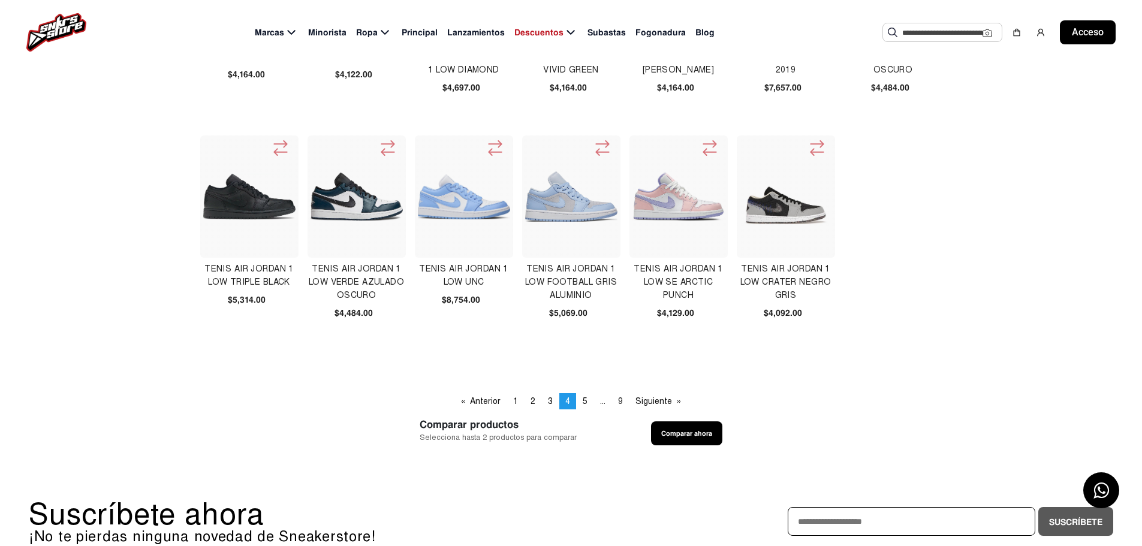
scroll to position [420, 0]
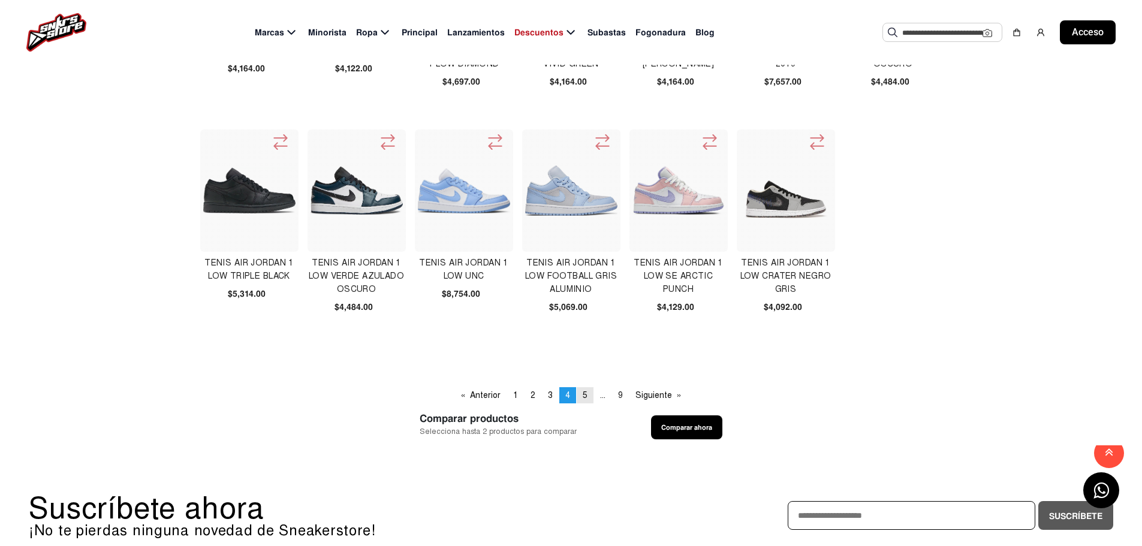
click at [589, 391] on link "página 5" at bounding box center [585, 395] width 17 height 16
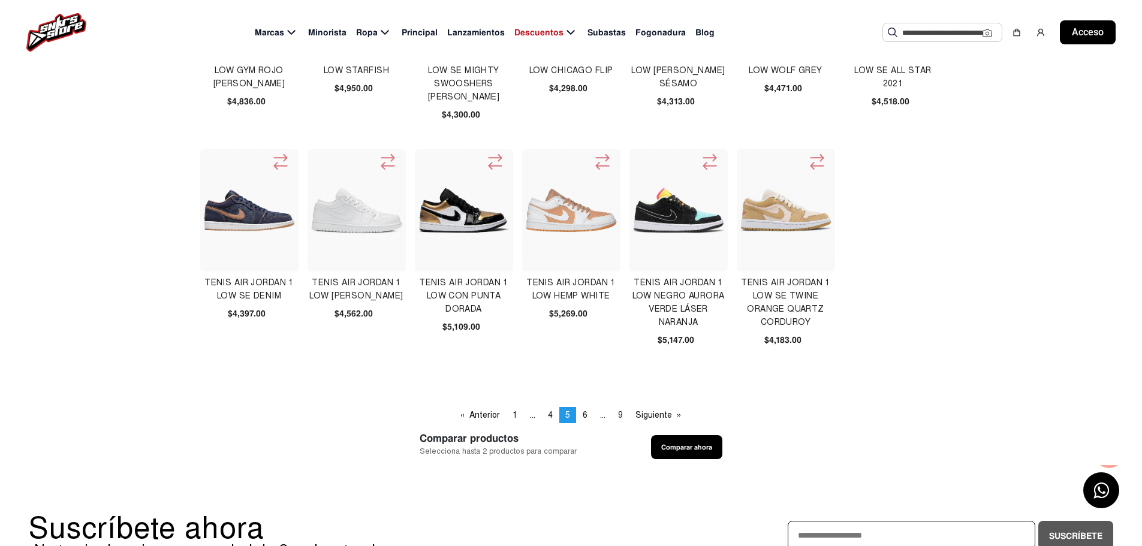
scroll to position [420, 0]
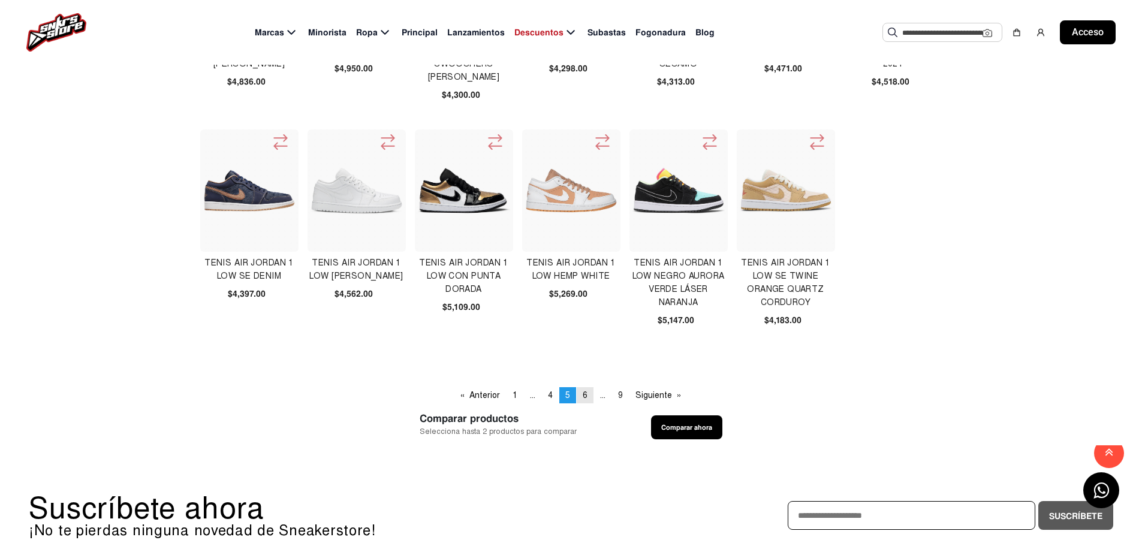
click at [586, 395] on font "6" at bounding box center [585, 395] width 5 height 10
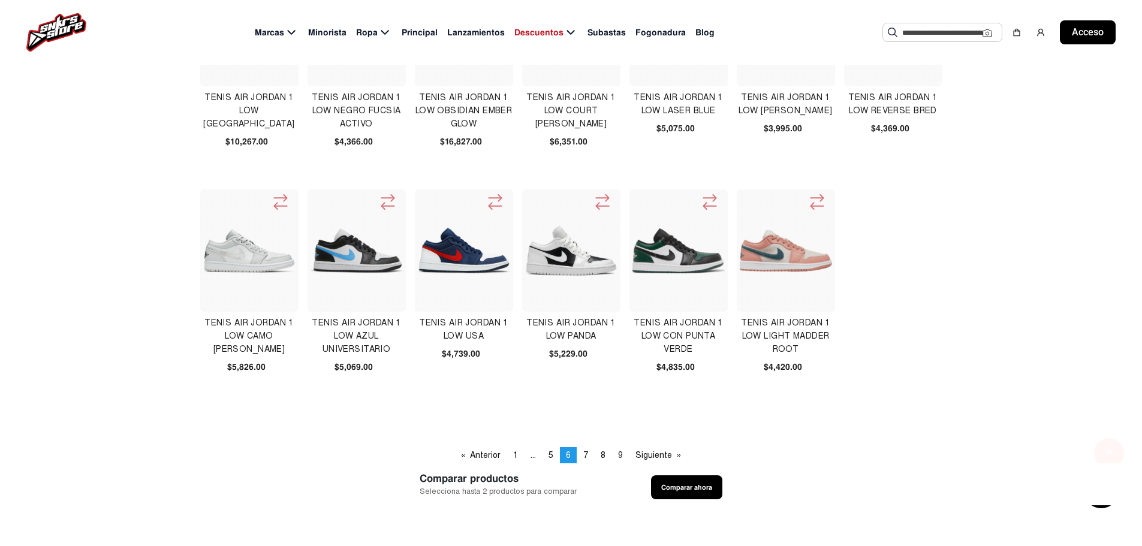
scroll to position [420, 0]
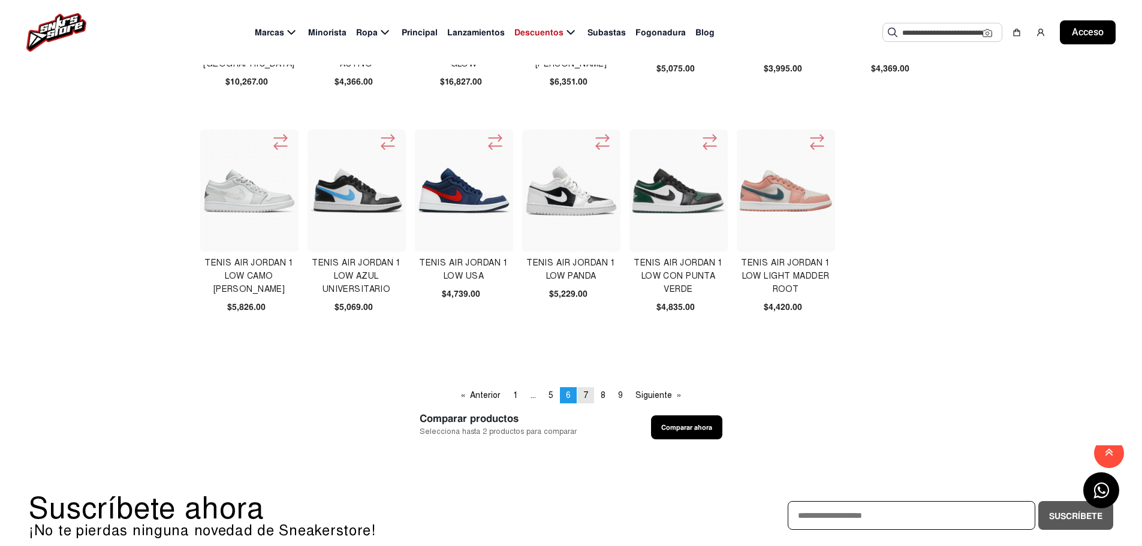
click at [587, 393] on font "7" at bounding box center [585, 395] width 5 height 10
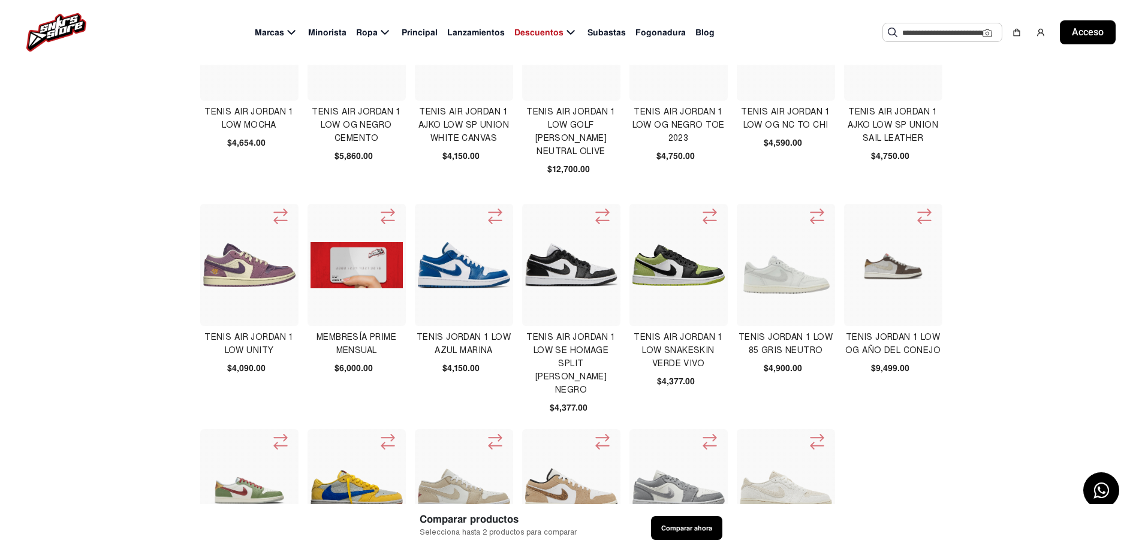
scroll to position [180, 0]
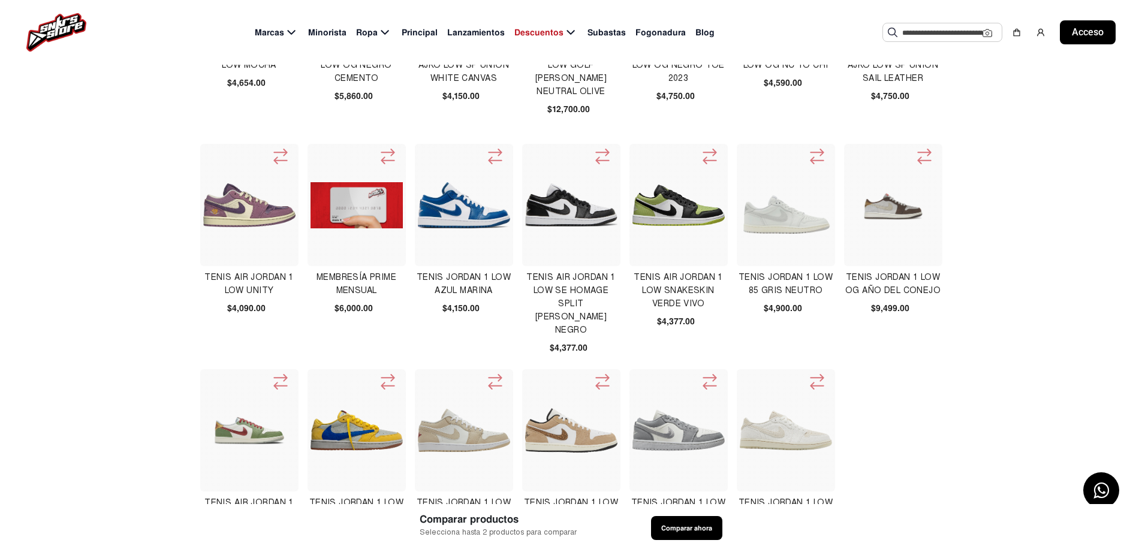
click at [796, 236] on img at bounding box center [786, 205] width 92 height 66
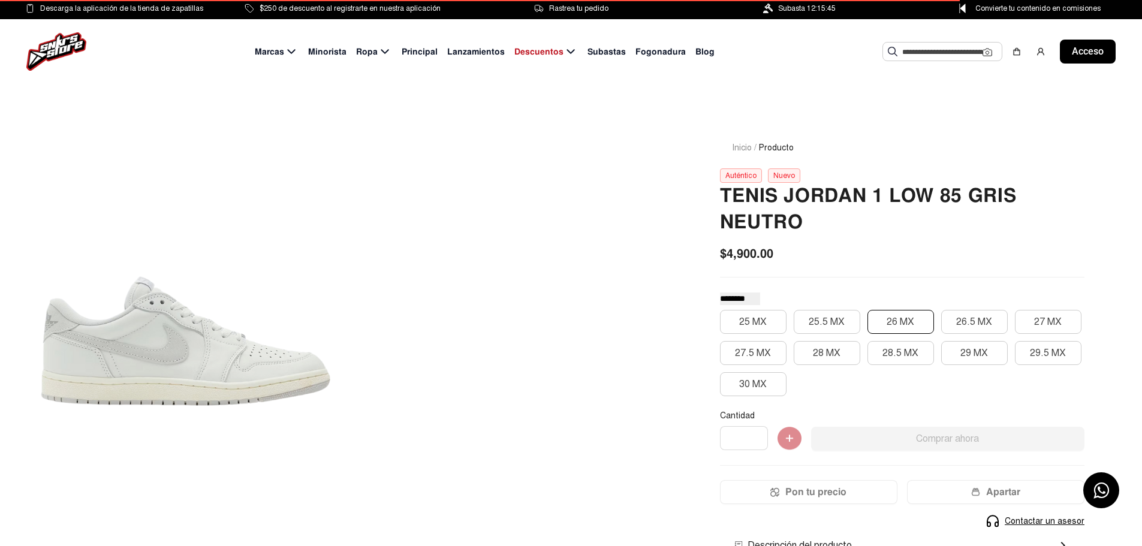
click at [906, 316] on font "26 MX" at bounding box center [900, 322] width 28 height 12
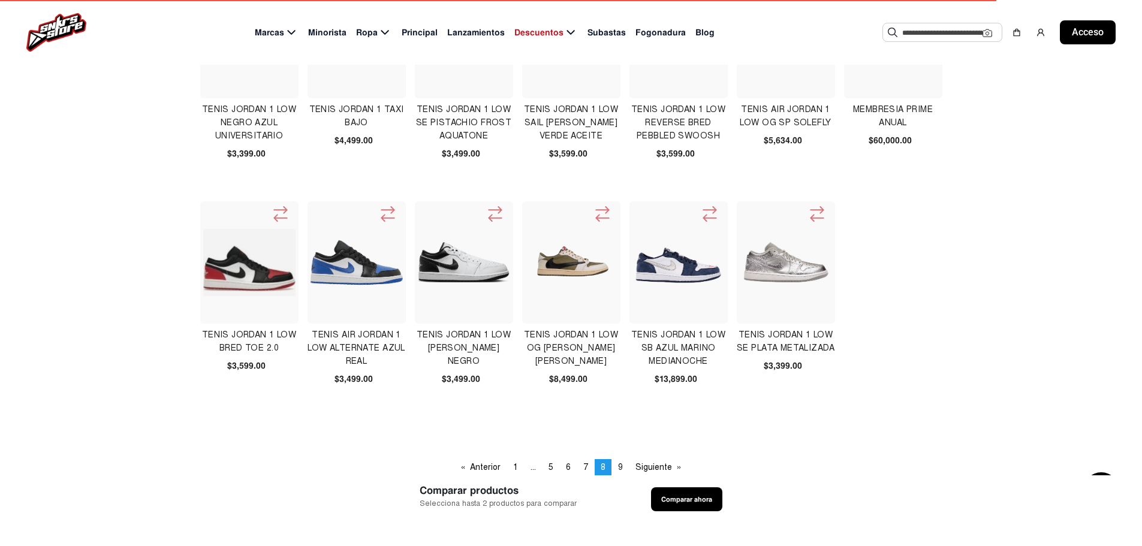
scroll to position [360, 0]
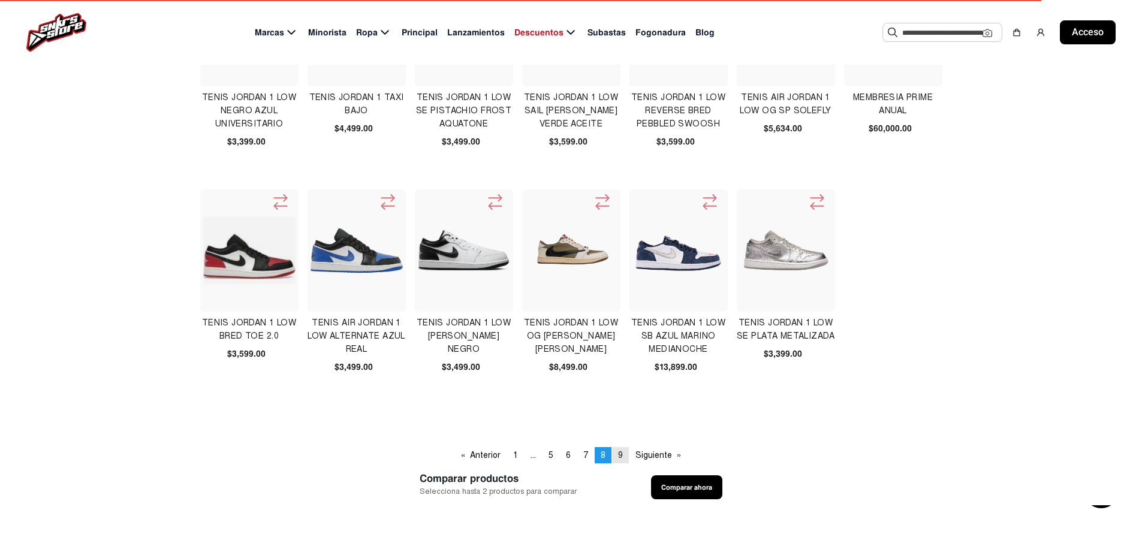
click at [622, 454] on font "9" at bounding box center [620, 455] width 5 height 10
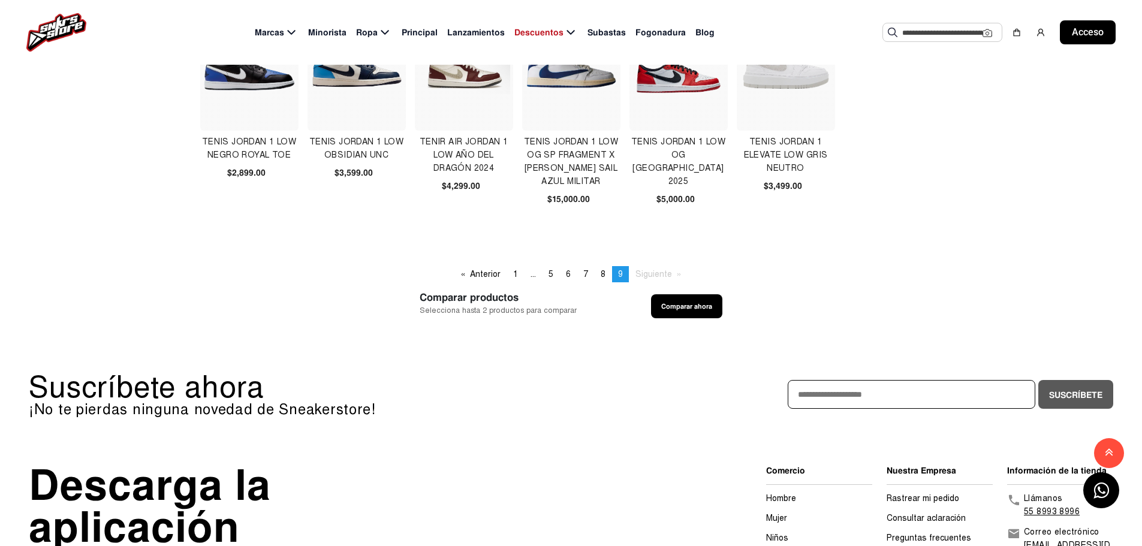
scroll to position [599, 0]
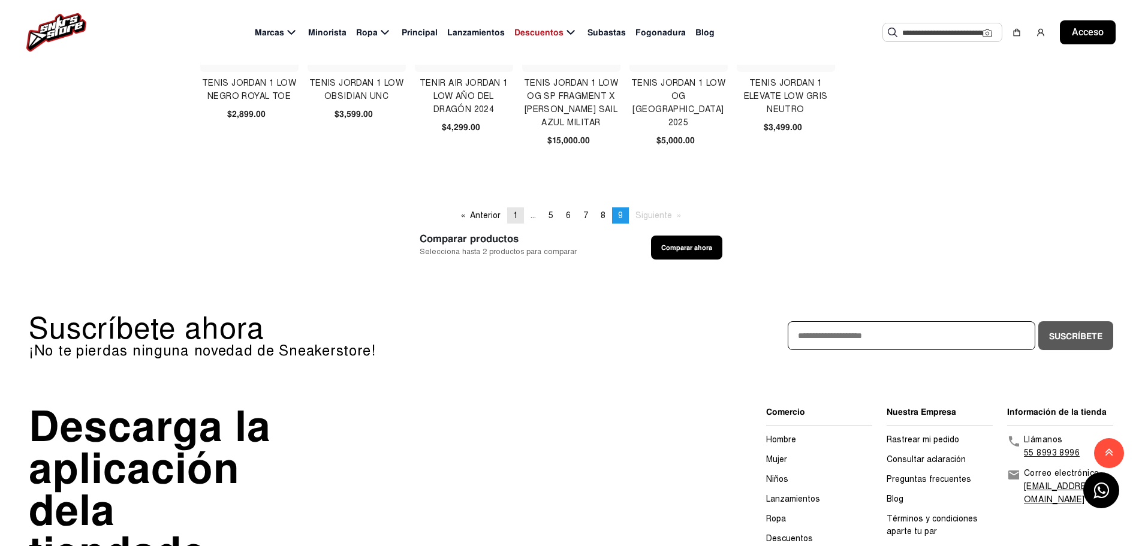
click at [516, 214] on font "1" at bounding box center [515, 215] width 5 height 10
